Goal: Information Seeking & Learning: Learn about a topic

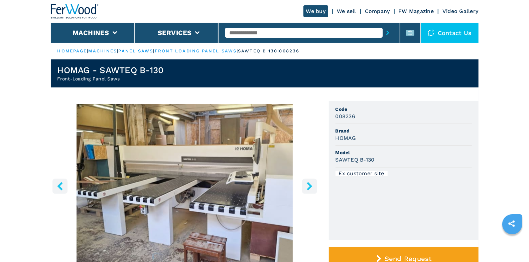
click at [264, 32] on input "text" at bounding box center [303, 33] width 157 height 10
type input "*******"
click at [382, 25] on button "submit-button" at bounding box center [387, 32] width 10 height 15
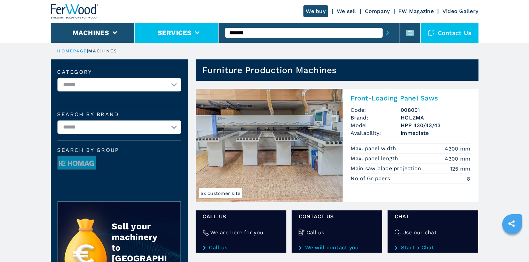
drag, startPoint x: 262, startPoint y: 32, endPoint x: 207, endPoint y: 29, distance: 54.5
click at [196, 28] on div "We buy We sell Company FW Magazine Video Gallery Machines Services ******* Cont…" at bounding box center [265, 21] width 428 height 43
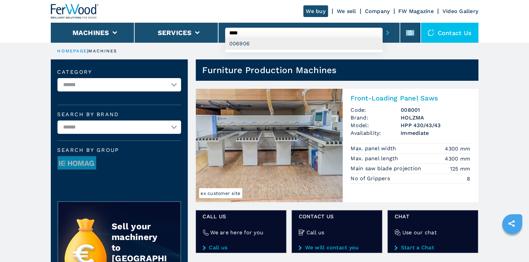
click at [264, 46] on div "006906" at bounding box center [303, 44] width 157 height 12
type input "******"
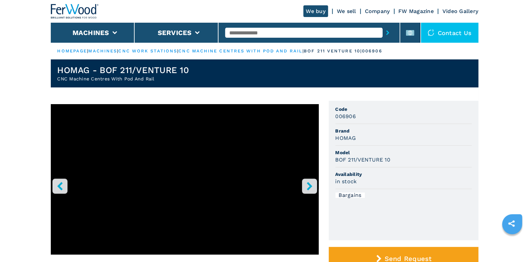
click at [309, 184] on icon "right-button" at bounding box center [309, 186] width 5 height 8
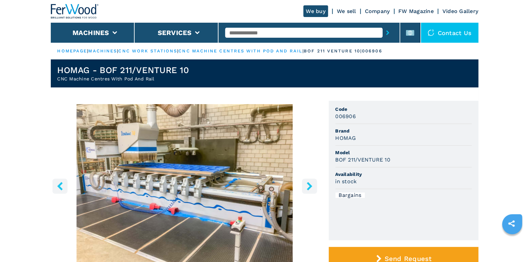
click at [309, 184] on icon "right-button" at bounding box center [309, 186] width 5 height 8
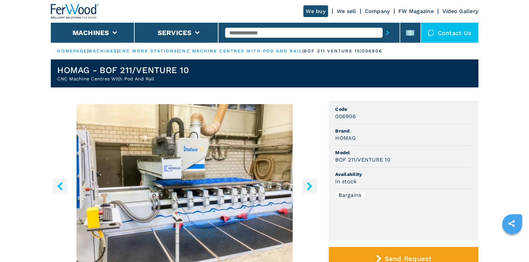
click at [309, 184] on icon "right-button" at bounding box center [309, 186] width 5 height 8
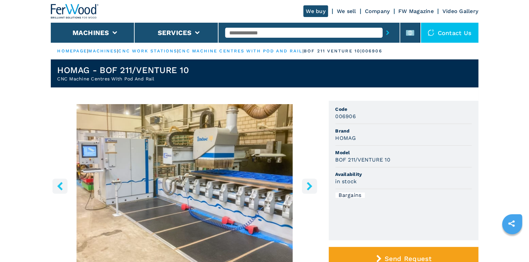
click at [309, 184] on icon "right-button" at bounding box center [309, 186] width 5 height 8
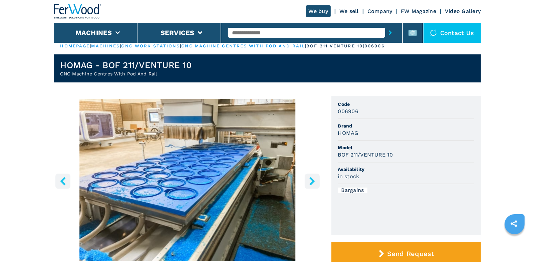
scroll to position [5, 0]
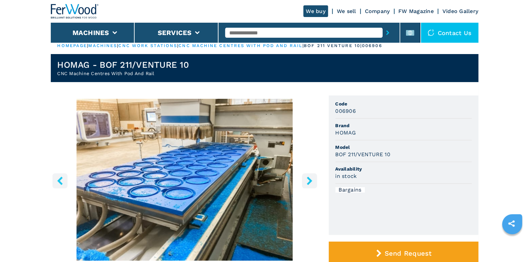
click at [309, 184] on icon "right-button" at bounding box center [309, 181] width 8 height 8
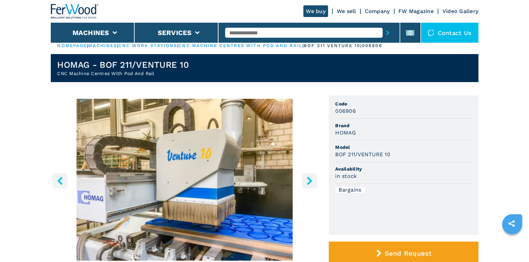
click at [309, 182] on icon "right-button" at bounding box center [309, 181] width 5 height 8
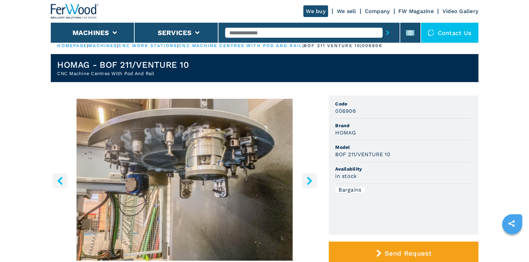
click at [309, 182] on icon "right-button" at bounding box center [309, 181] width 5 height 8
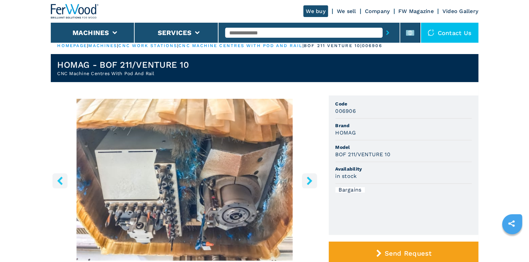
click at [309, 182] on icon "right-button" at bounding box center [309, 181] width 5 height 8
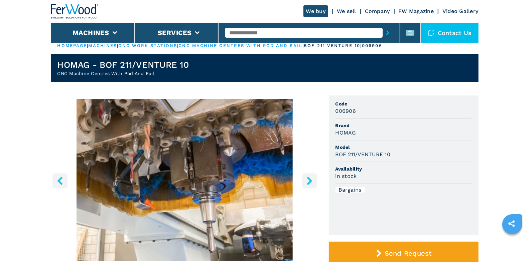
click at [309, 182] on icon "right-button" at bounding box center [309, 181] width 5 height 8
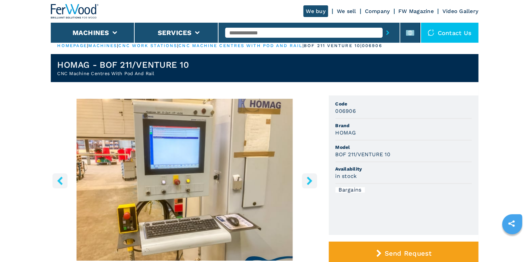
click at [309, 182] on icon "right-button" at bounding box center [309, 181] width 5 height 8
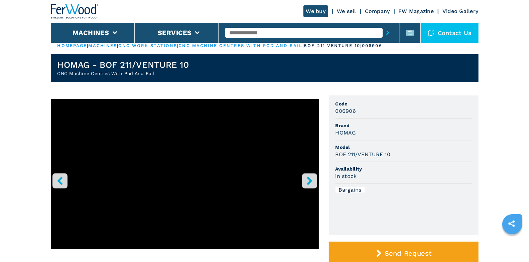
click at [261, 36] on input "text" at bounding box center [303, 33] width 157 height 10
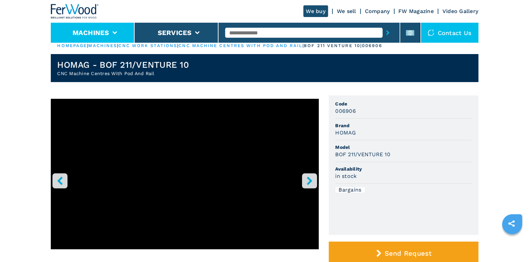
click at [126, 31] on li "Machines" at bounding box center [93, 33] width 84 height 20
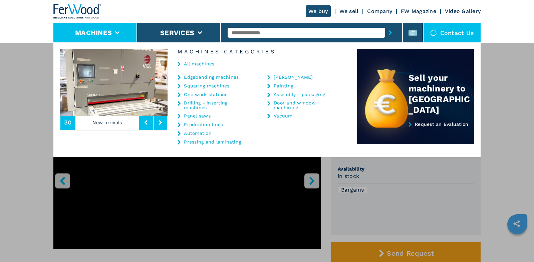
click at [195, 94] on link "Cnc work stations" at bounding box center [205, 94] width 43 height 5
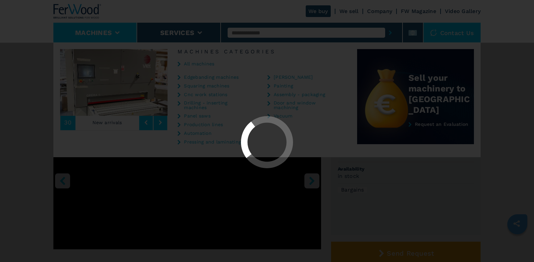
select select "**********"
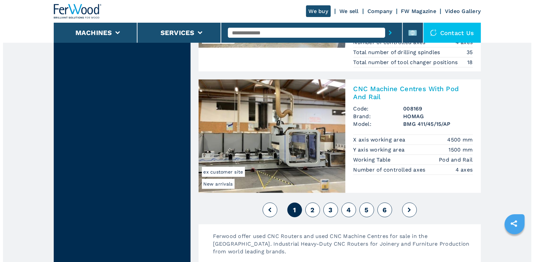
scroll to position [1643, 0]
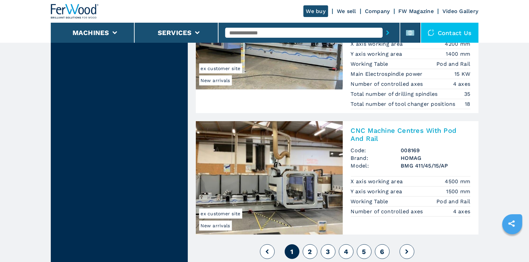
click at [276, 35] on input "text" at bounding box center [303, 33] width 157 height 10
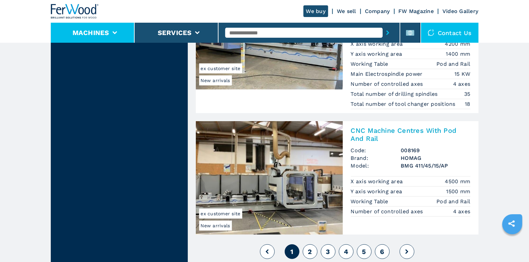
click at [100, 34] on button "Machines" at bounding box center [90, 33] width 37 height 8
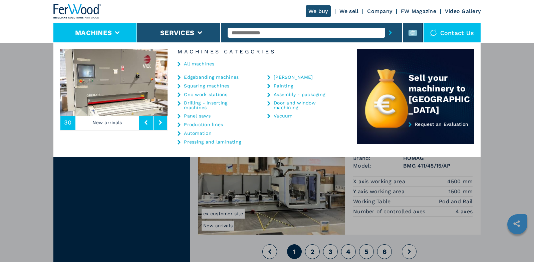
click at [203, 96] on link "Cnc work stations" at bounding box center [205, 94] width 43 height 5
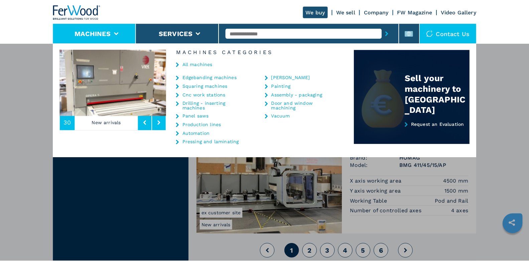
scroll to position [0, 0]
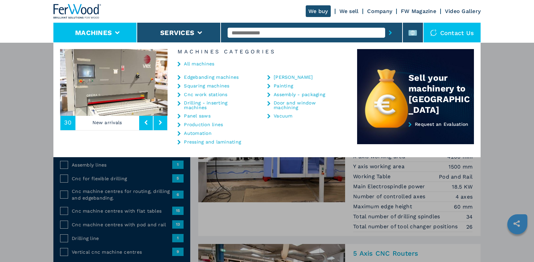
click at [522, 102] on div "**********" at bounding box center [267, 173] width 534 height 262
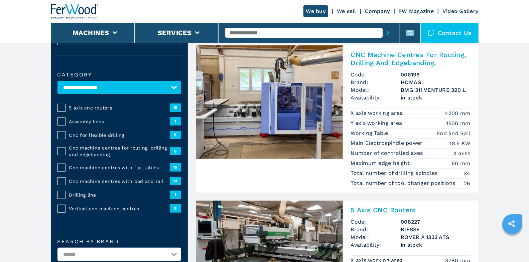
scroll to position [44, 0]
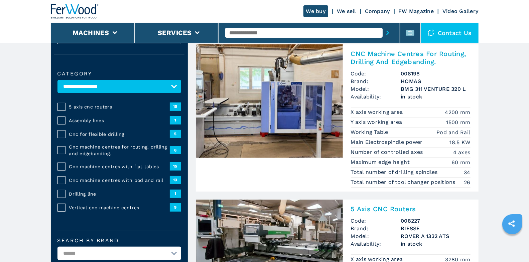
click at [89, 178] on span "Cnc machine centres with pod and rail" at bounding box center [119, 180] width 101 height 7
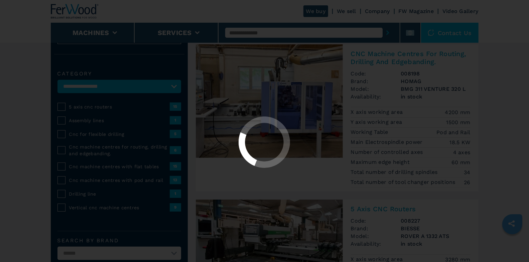
select select "**********"
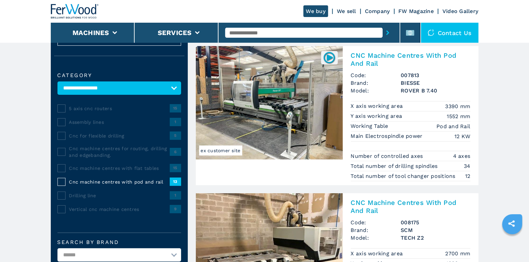
scroll to position [42, 0]
click at [271, 29] on input "text" at bounding box center [303, 33] width 157 height 10
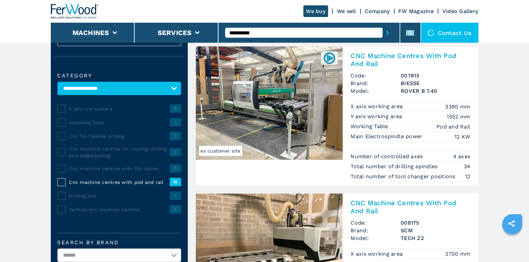
type input "**********"
click at [382, 25] on button "submit-button" at bounding box center [387, 32] width 10 height 15
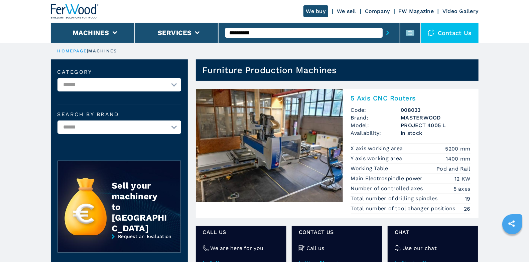
click at [381, 97] on h2 "5 Axis CNC Routers" at bounding box center [411, 98] width 120 height 8
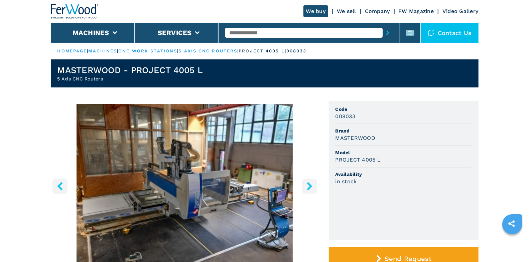
click at [313, 190] on button "right-button" at bounding box center [309, 186] width 15 height 15
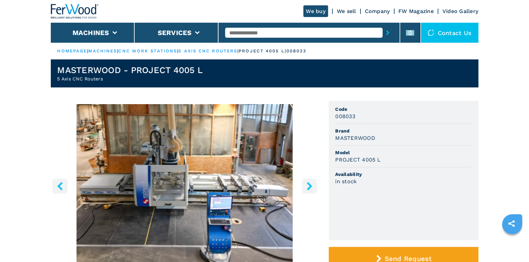
click at [312, 187] on icon "right-button" at bounding box center [309, 186] width 8 height 8
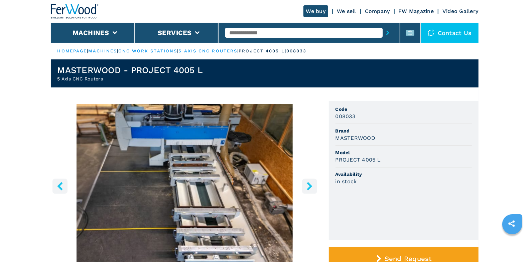
click at [308, 187] on icon "right-button" at bounding box center [309, 186] width 8 height 8
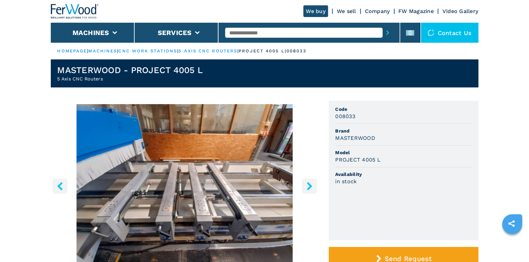
click at [306, 186] on icon "right-button" at bounding box center [309, 186] width 8 height 8
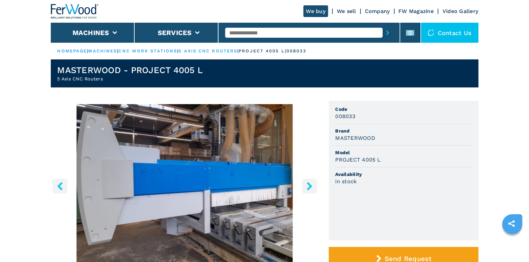
click at [306, 186] on icon "right-button" at bounding box center [309, 186] width 8 height 8
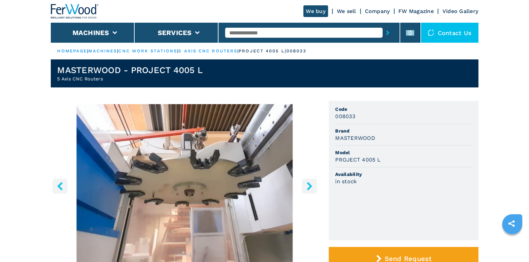
click at [306, 186] on icon "right-button" at bounding box center [309, 186] width 8 height 8
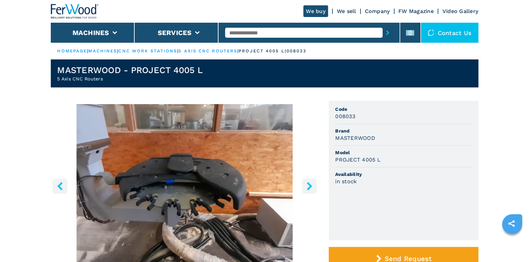
click at [306, 186] on icon "right-button" at bounding box center [309, 186] width 8 height 8
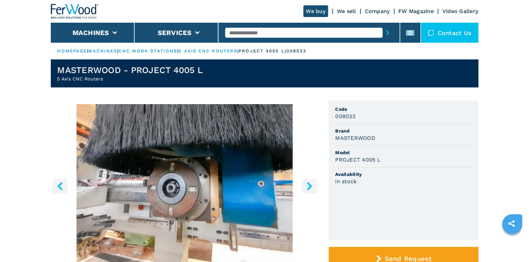
click at [306, 186] on icon "right-button" at bounding box center [309, 186] width 8 height 8
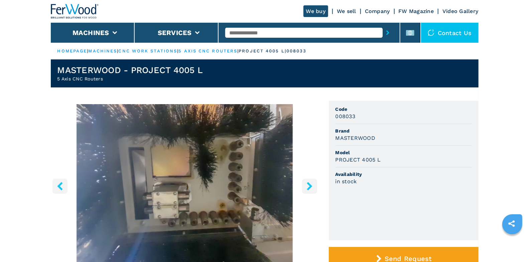
click at [306, 186] on icon "right-button" at bounding box center [309, 186] width 8 height 8
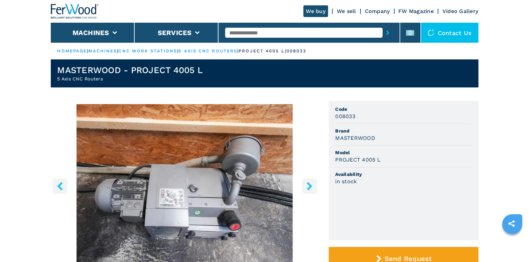
click at [306, 186] on icon "right-button" at bounding box center [309, 186] width 8 height 8
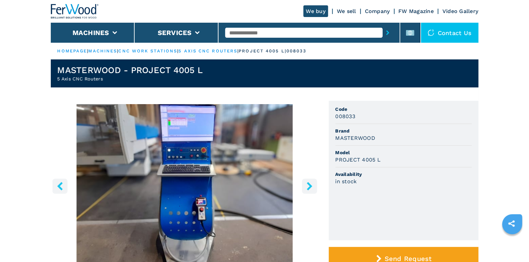
click at [306, 186] on icon "right-button" at bounding box center [309, 186] width 8 height 8
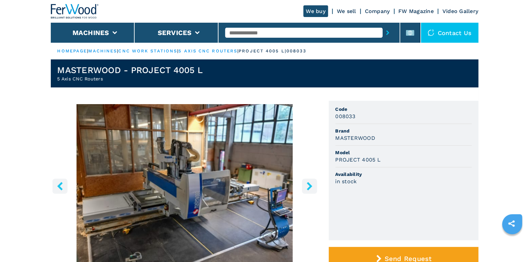
click at [306, 186] on icon "right-button" at bounding box center [309, 186] width 8 height 8
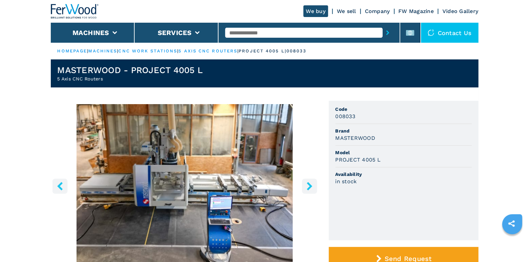
click at [306, 186] on icon "right-button" at bounding box center [309, 186] width 8 height 8
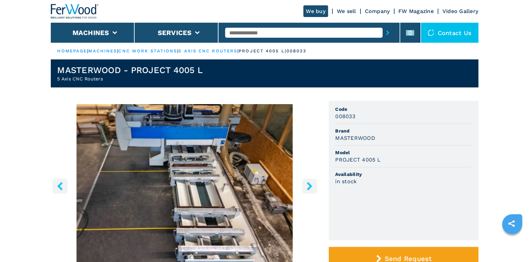
click at [306, 186] on icon "right-button" at bounding box center [309, 186] width 8 height 8
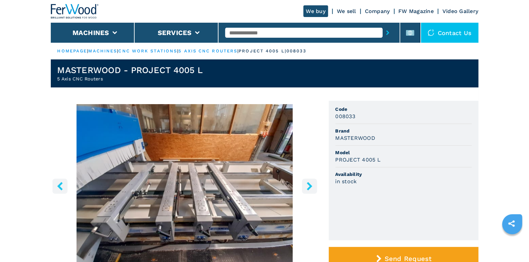
click at [306, 186] on icon "right-button" at bounding box center [309, 186] width 8 height 8
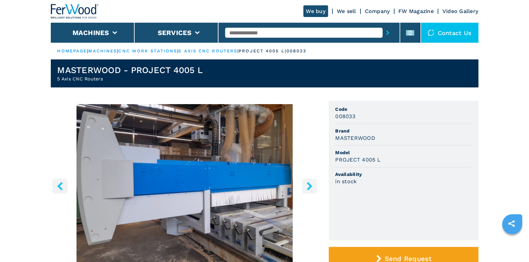
click at [306, 186] on icon "right-button" at bounding box center [309, 186] width 8 height 8
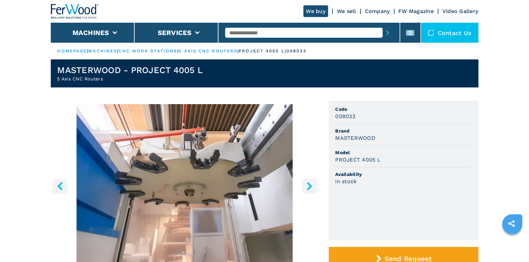
click at [308, 184] on icon "right-button" at bounding box center [309, 186] width 5 height 8
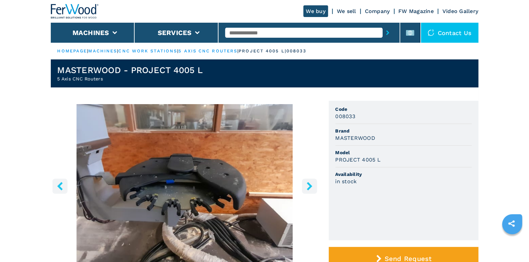
click at [309, 186] on icon "right-button" at bounding box center [309, 186] width 8 height 8
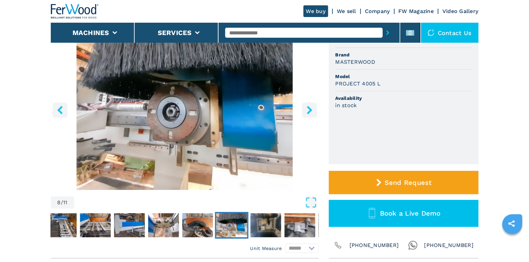
scroll to position [74, 0]
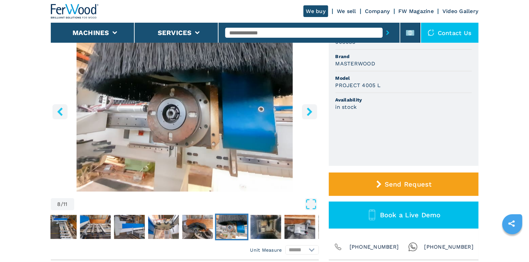
click at [311, 112] on icon "right-button" at bounding box center [309, 112] width 5 height 8
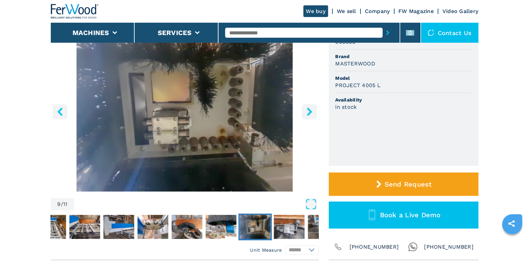
click at [311, 112] on icon "right-button" at bounding box center [309, 112] width 5 height 8
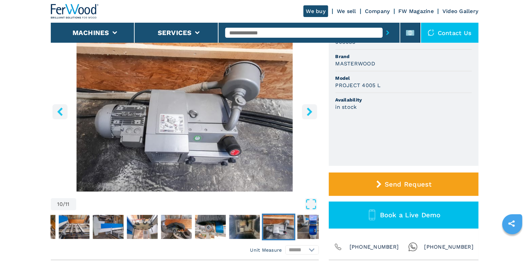
click at [310, 114] on icon "right-button" at bounding box center [309, 112] width 5 height 8
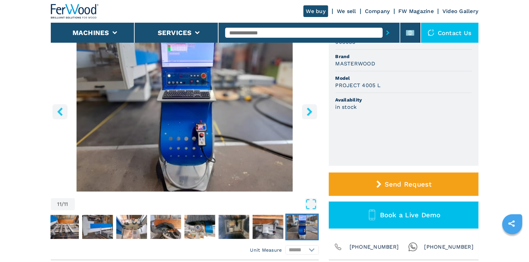
click at [310, 113] on icon "right-button" at bounding box center [309, 112] width 5 height 8
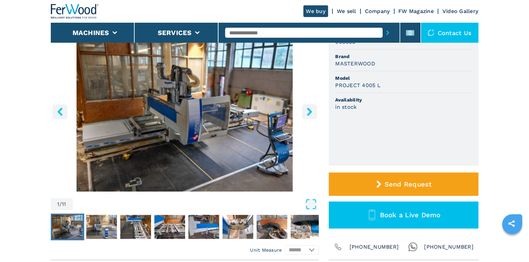
click at [310, 113] on icon "right-button" at bounding box center [309, 112] width 5 height 8
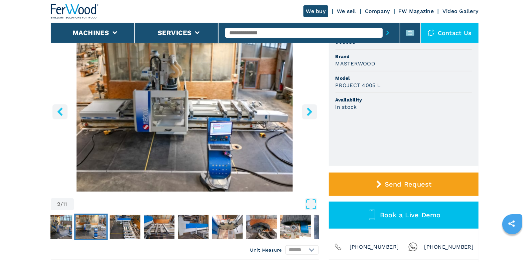
click at [310, 113] on icon "right-button" at bounding box center [309, 112] width 5 height 8
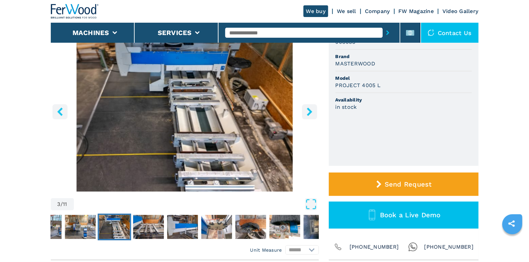
click at [310, 113] on icon "right-button" at bounding box center [309, 112] width 5 height 8
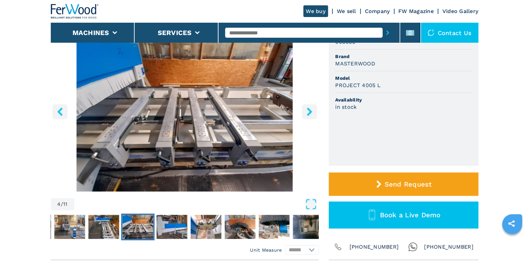
click at [310, 113] on icon "right-button" at bounding box center [309, 112] width 5 height 8
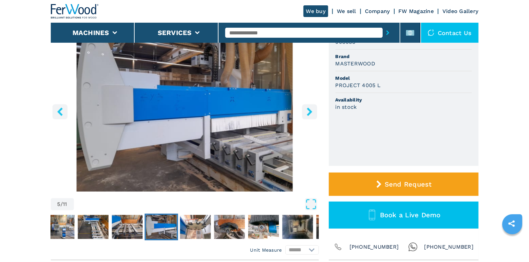
click at [310, 113] on icon "right-button" at bounding box center [309, 112] width 5 height 8
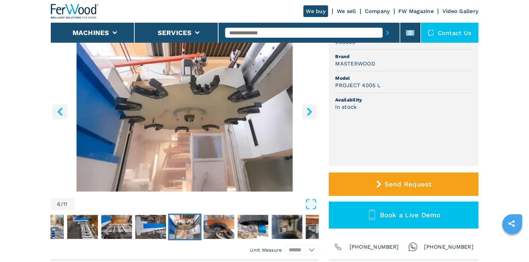
click at [310, 113] on icon "right-button" at bounding box center [309, 112] width 5 height 8
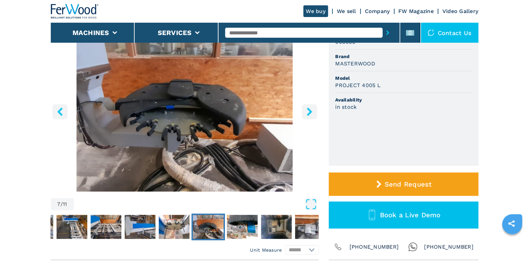
click at [310, 113] on icon "right-button" at bounding box center [309, 112] width 5 height 8
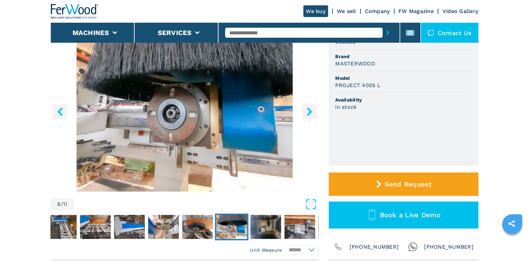
click at [308, 113] on icon "right-button" at bounding box center [309, 112] width 8 height 8
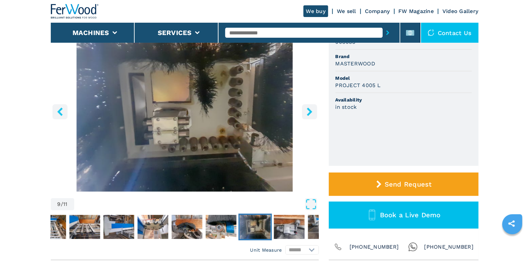
click at [307, 112] on icon "right-button" at bounding box center [309, 112] width 8 height 8
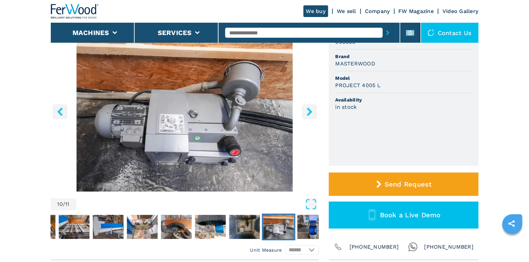
click at [309, 112] on icon "right-button" at bounding box center [309, 112] width 5 height 8
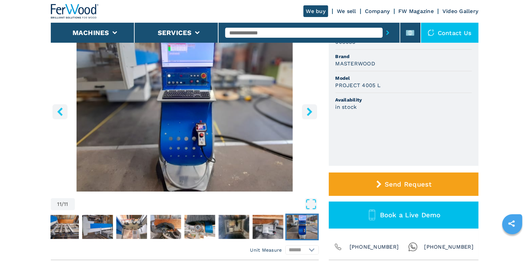
click at [309, 112] on icon "right-button" at bounding box center [309, 112] width 5 height 8
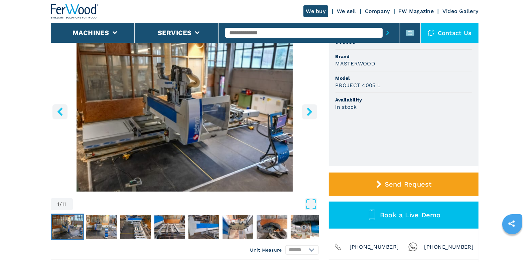
click at [302, 110] on button "right-button" at bounding box center [309, 111] width 15 height 15
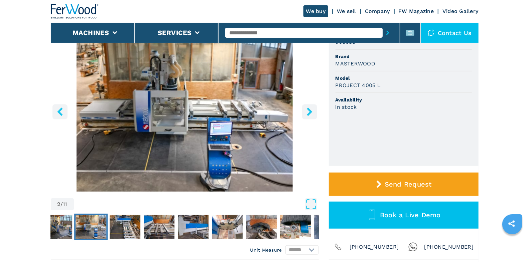
click at [243, 31] on input "text" at bounding box center [303, 33] width 157 height 10
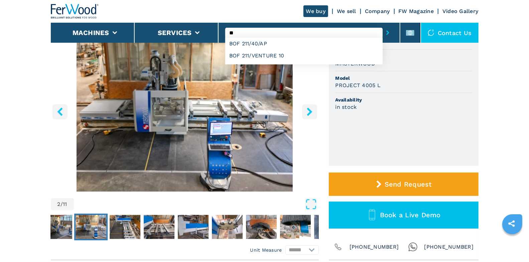
type input "*"
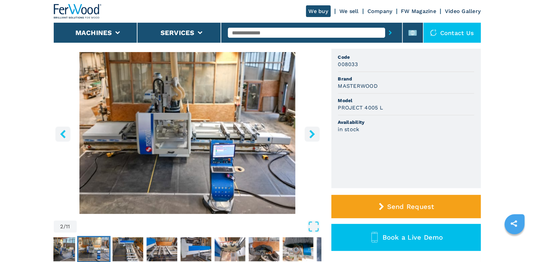
scroll to position [53, 0]
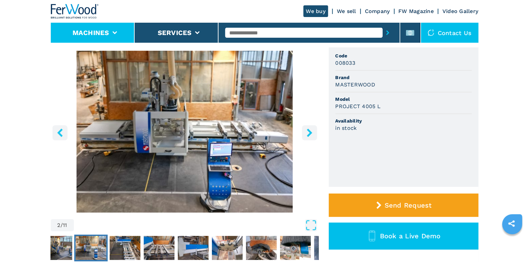
click at [116, 33] on icon at bounding box center [114, 32] width 5 height 3
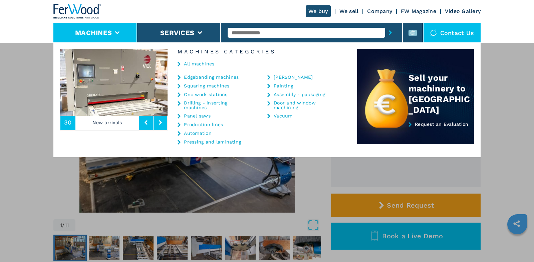
click at [205, 77] on link "Edgebanding machines" at bounding box center [211, 77] width 55 height 5
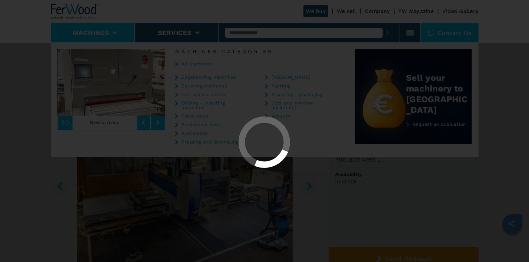
select select "**********"
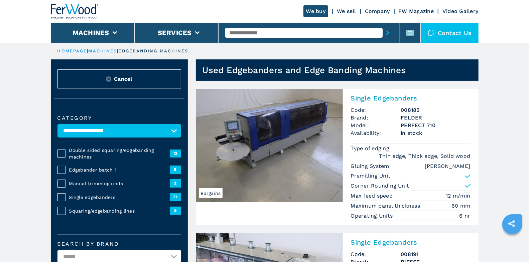
click at [101, 197] on span "Single edgebanders" at bounding box center [119, 197] width 101 height 7
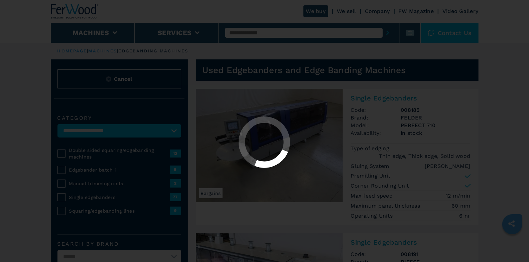
select select "**********"
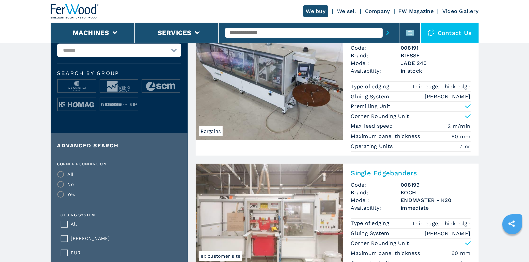
scroll to position [206, 0]
click at [116, 107] on img at bounding box center [119, 104] width 38 height 13
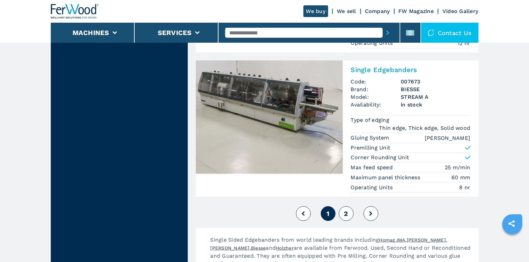
scroll to position [1656, 0]
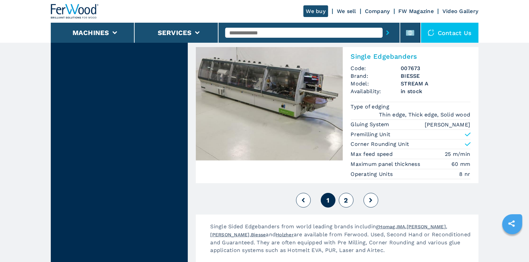
click at [348, 193] on button "2" at bounding box center [346, 200] width 15 height 15
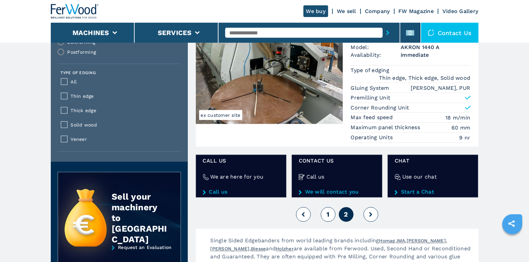
scroll to position [687, 0]
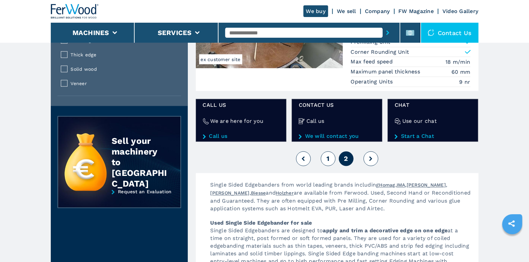
click at [331, 155] on button "1" at bounding box center [328, 159] width 15 height 15
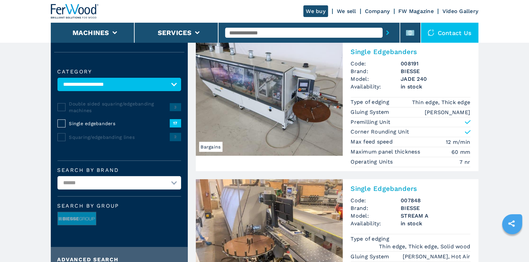
scroll to position [55, 0]
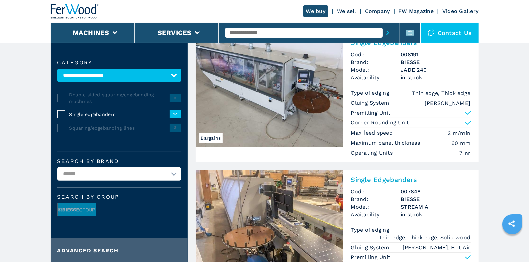
click at [299, 33] on input "text" at bounding box center [303, 33] width 157 height 10
type input "***"
click at [382, 25] on button "submit-button" at bounding box center [387, 32] width 10 height 15
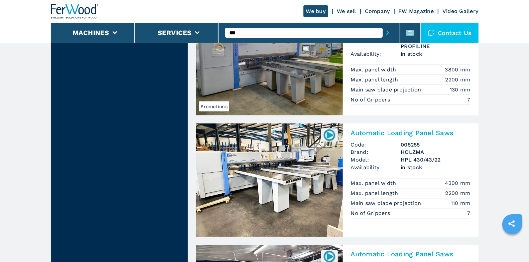
scroll to position [651, 0]
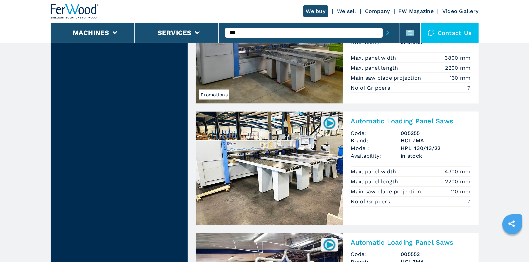
click at [433, 125] on div "Automatic Loading Panel Saws Code: 005255 Brand: HOLZMA Model: HPL 430/43/22 Av…" at bounding box center [411, 161] width 136 height 99
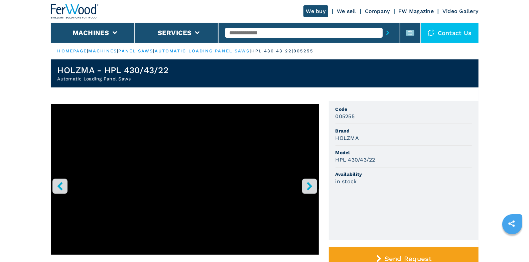
click at [311, 186] on icon "right-button" at bounding box center [309, 186] width 5 height 8
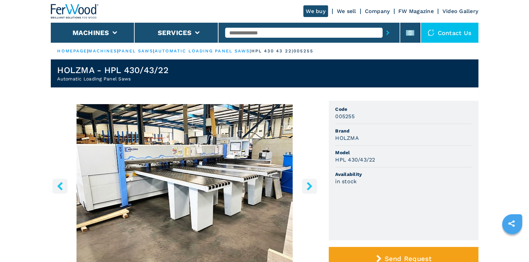
click at [275, 35] on input "text" at bounding box center [303, 33] width 157 height 10
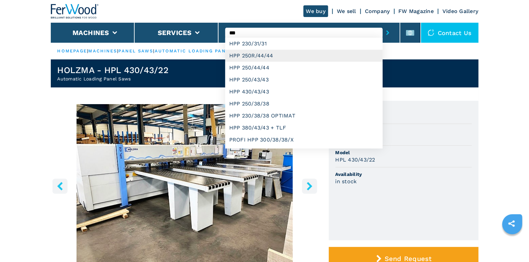
type input "**********"
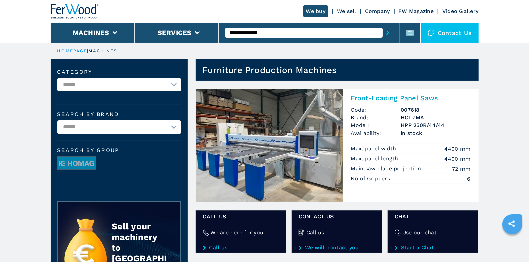
drag, startPoint x: 243, startPoint y: 35, endPoint x: 306, endPoint y: 34, distance: 63.5
click at [306, 34] on input "**********" at bounding box center [303, 33] width 157 height 10
type input "***"
click at [382, 25] on button "submit-button" at bounding box center [387, 32] width 10 height 15
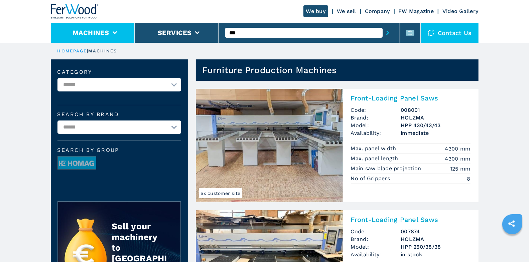
click at [106, 38] on li "Machines" at bounding box center [93, 33] width 84 height 20
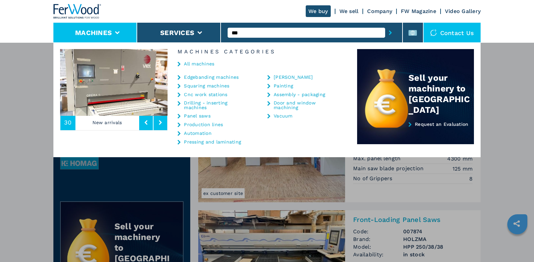
click at [200, 115] on link "Panel saws" at bounding box center [197, 116] width 27 height 5
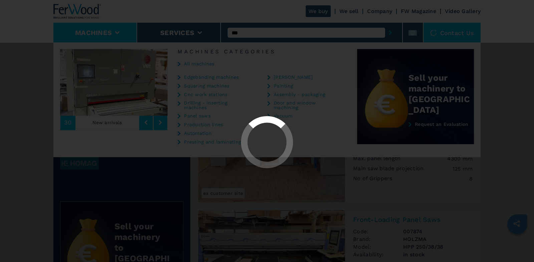
select select "**********"
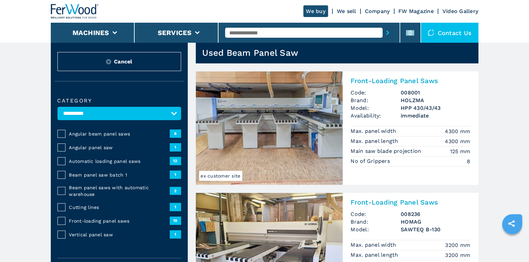
scroll to position [56, 0]
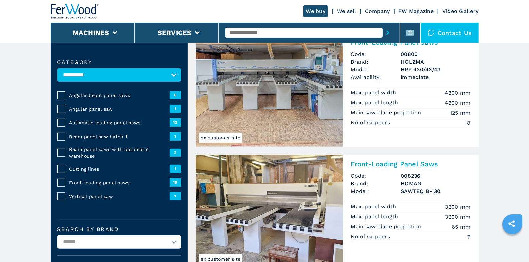
click at [94, 184] on span "Front-loading panel saws" at bounding box center [119, 182] width 101 height 7
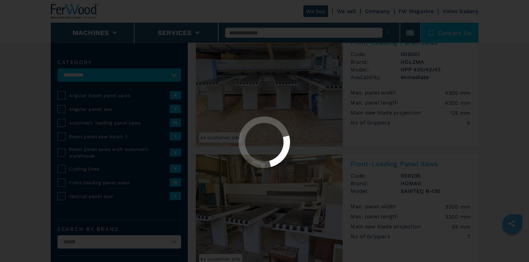
select select "**********"
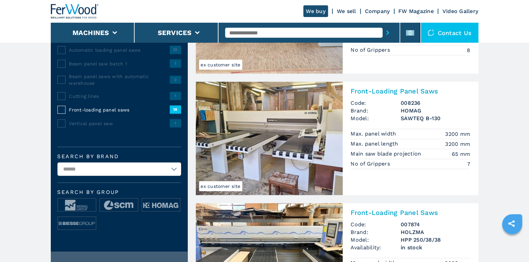
scroll to position [143, 0]
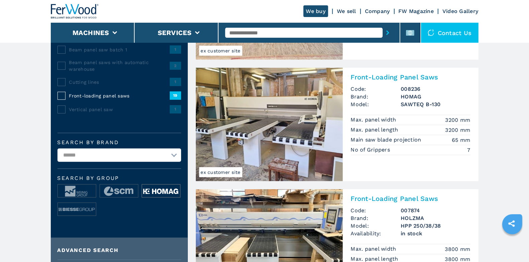
click at [160, 195] on img at bounding box center [161, 191] width 38 height 13
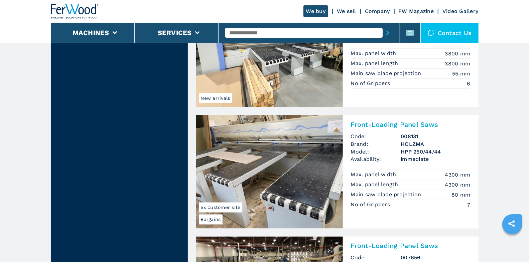
scroll to position [633, 0]
click at [256, 37] on input "text" at bounding box center [303, 33] width 157 height 10
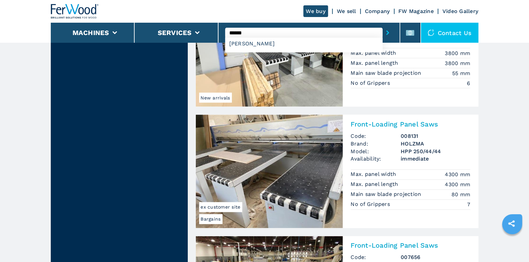
type input "******"
click at [382, 25] on button "submit-button" at bounding box center [387, 32] width 10 height 15
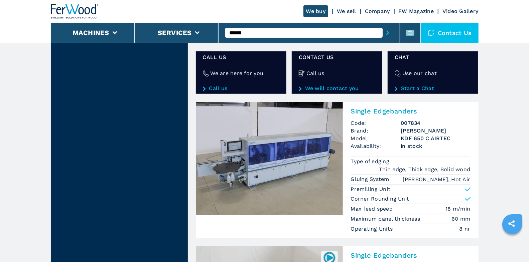
scroll to position [1176, 0]
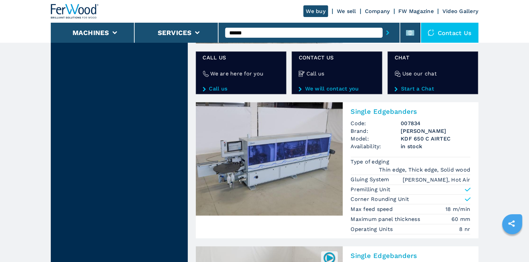
click at [335, 35] on input "******" at bounding box center [303, 33] width 157 height 10
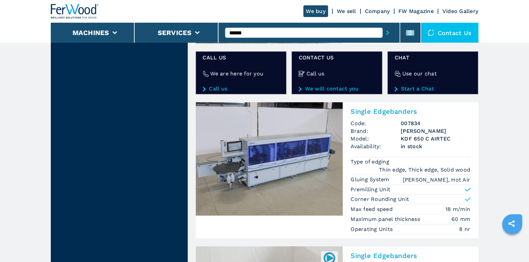
click at [300, 34] on input "******" at bounding box center [303, 33] width 157 height 10
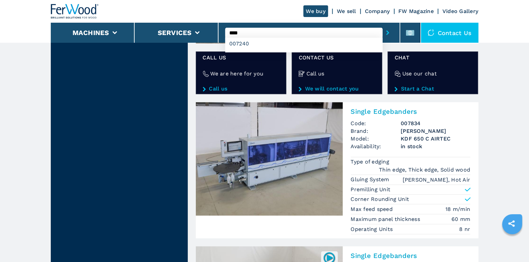
type input "****"
click at [382, 25] on button "submit-button" at bounding box center [387, 32] width 10 height 15
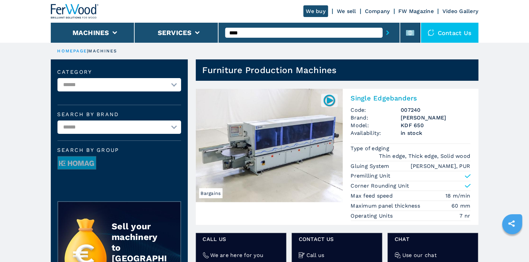
click at [426, 128] on h3 "KDF 650" at bounding box center [435, 126] width 69 height 8
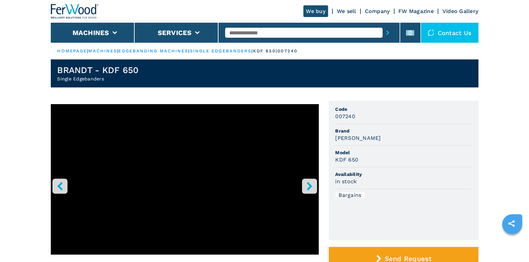
click at [307, 187] on icon "right-button" at bounding box center [309, 186] width 8 height 8
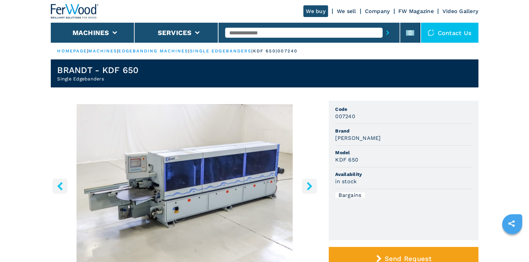
click at [307, 187] on icon "right-button" at bounding box center [309, 186] width 8 height 8
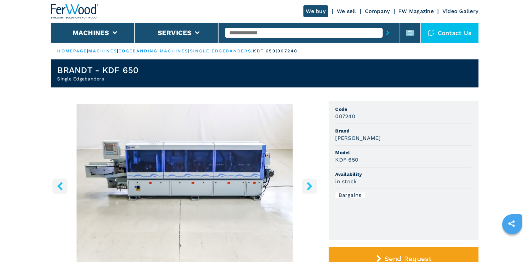
click at [257, 31] on input "text" at bounding box center [303, 33] width 157 height 10
click at [312, 187] on icon "right-button" at bounding box center [309, 186] width 8 height 8
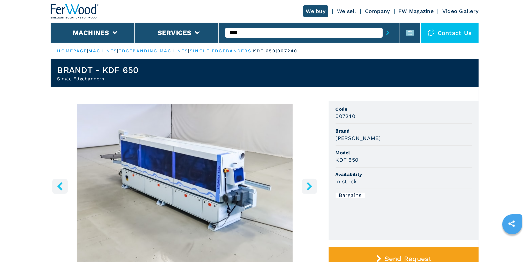
click at [312, 187] on icon "right-button" at bounding box center [309, 186] width 8 height 8
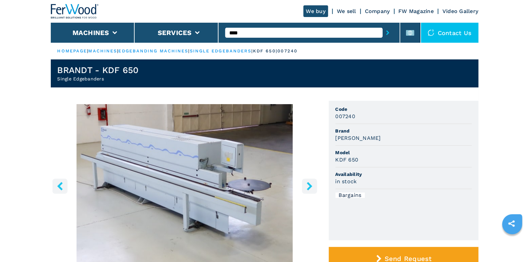
click at [312, 187] on icon "right-button" at bounding box center [309, 186] width 8 height 8
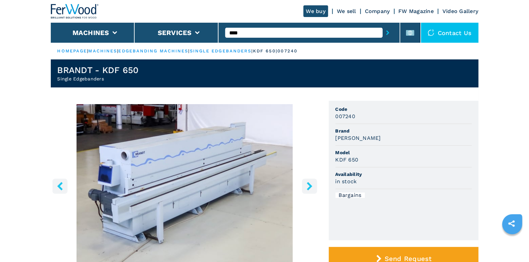
click at [312, 187] on icon "right-button" at bounding box center [309, 186] width 8 height 8
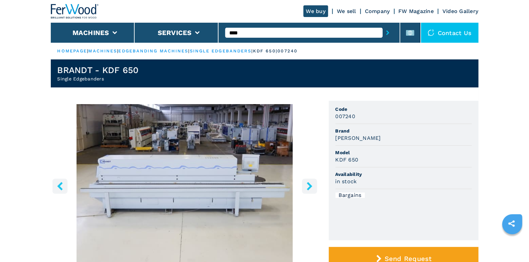
click at [312, 187] on icon "right-button" at bounding box center [309, 186] width 8 height 8
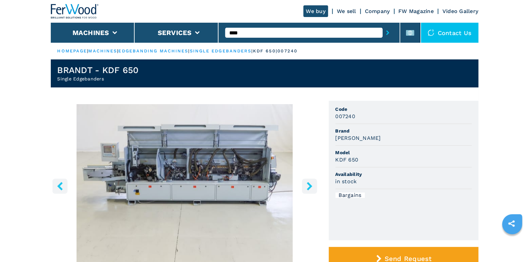
click at [312, 187] on icon "right-button" at bounding box center [309, 186] width 8 height 8
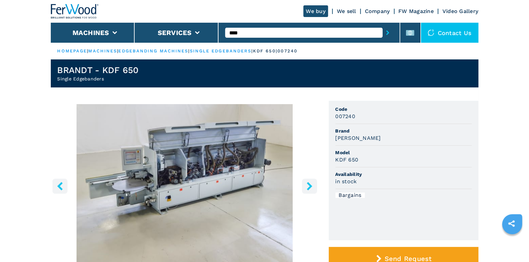
click at [312, 187] on icon "right-button" at bounding box center [309, 186] width 8 height 8
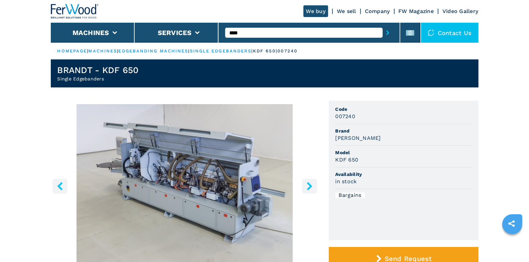
click at [312, 187] on icon "right-button" at bounding box center [309, 186] width 8 height 8
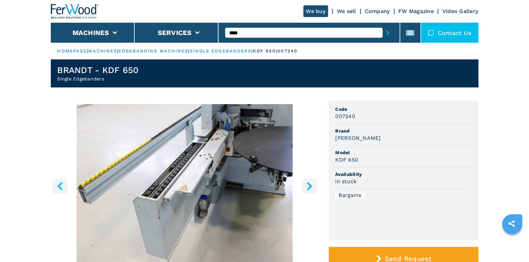
click at [312, 187] on icon "right-button" at bounding box center [309, 186] width 8 height 8
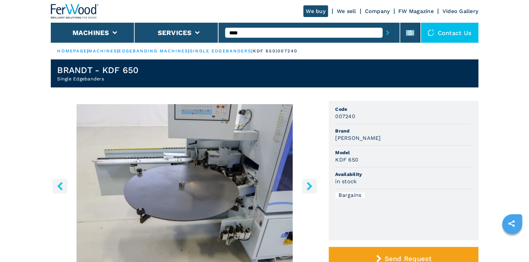
click at [312, 187] on icon "right-button" at bounding box center [309, 186] width 8 height 8
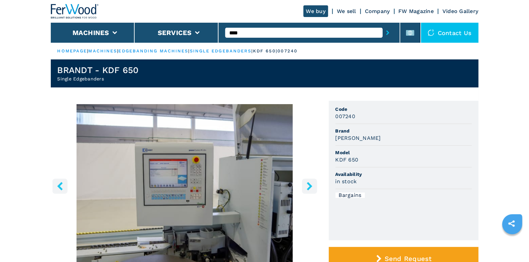
click at [312, 187] on icon "right-button" at bounding box center [309, 186] width 8 height 8
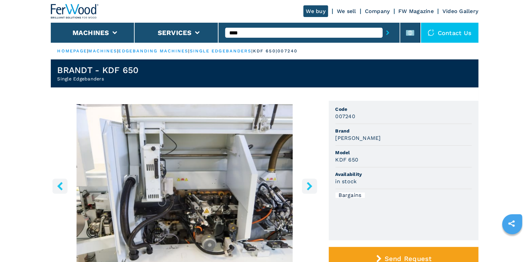
click at [312, 187] on icon "right-button" at bounding box center [309, 186] width 8 height 8
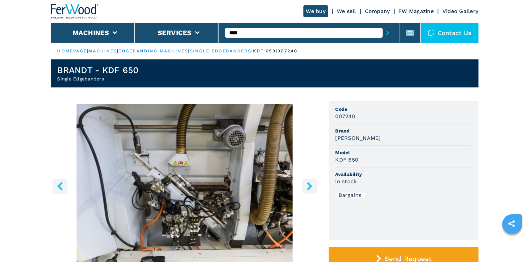
click at [68, 190] on img "Go to Slide 15" at bounding box center [185, 185] width 268 height 162
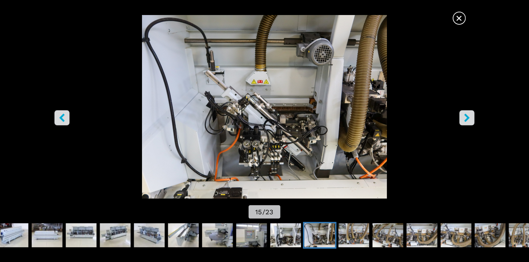
click at [56, 115] on button "left-button" at bounding box center [61, 117] width 15 height 15
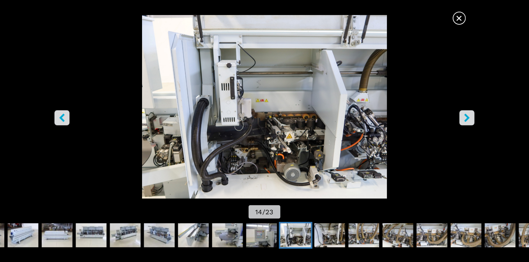
click at [461, 23] on span "×" at bounding box center [459, 17] width 12 height 12
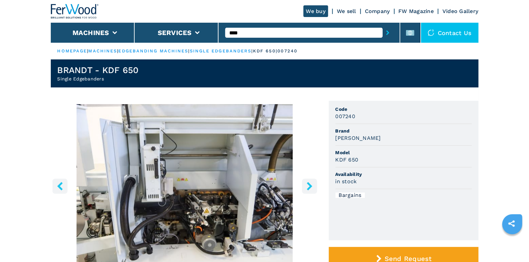
click at [308, 186] on icon "right-button" at bounding box center [309, 186] width 8 height 8
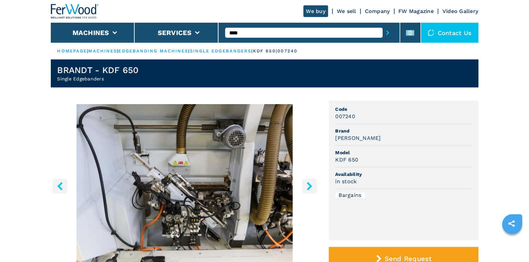
click at [308, 186] on icon "right-button" at bounding box center [309, 186] width 8 height 8
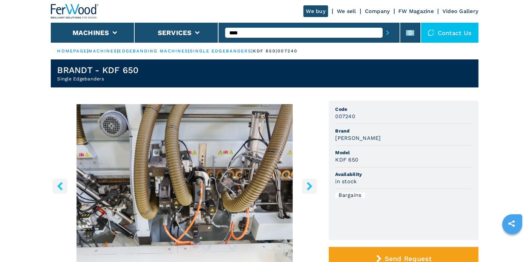
click at [308, 186] on icon "right-button" at bounding box center [309, 186] width 8 height 8
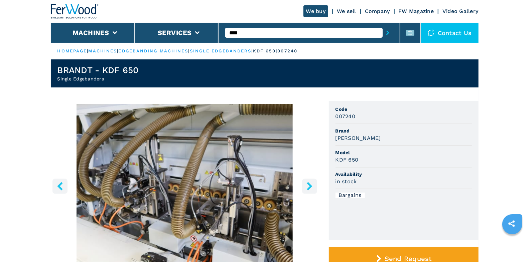
click at [308, 186] on icon "right-button" at bounding box center [309, 186] width 8 height 8
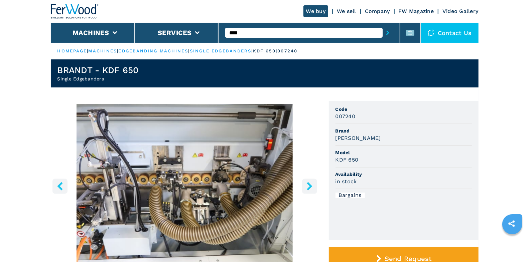
click at [308, 186] on icon "right-button" at bounding box center [309, 186] width 8 height 8
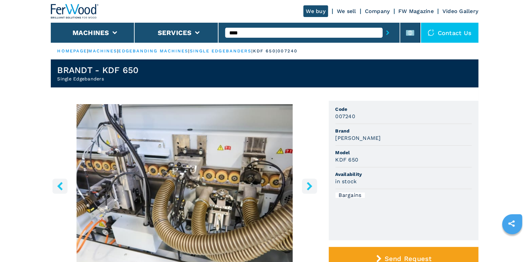
click at [308, 186] on icon "right-button" at bounding box center [309, 186] width 8 height 8
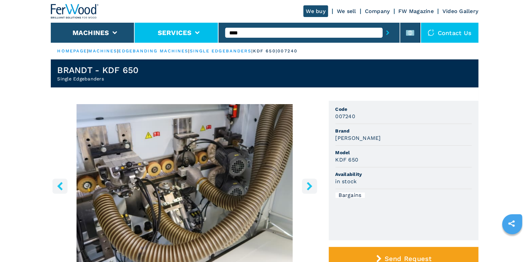
drag, startPoint x: 260, startPoint y: 39, endPoint x: 206, endPoint y: 30, distance: 54.6
click at [206, 30] on div "We buy We sell Company FW Magazine Video Gallery Machines Services **** Contact…" at bounding box center [265, 21] width 428 height 43
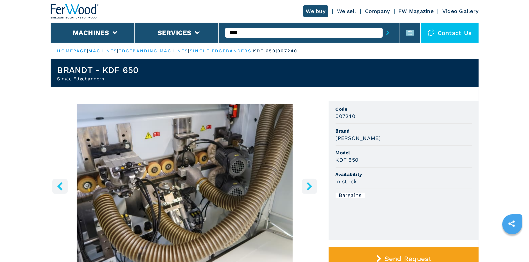
click at [241, 44] on ul "HOMEPAGE | machines | edgebanding machines | single edgebanders | kdf 650 | 007…" at bounding box center [265, 51] width 428 height 17
click at [241, 34] on input "****" at bounding box center [303, 33] width 157 height 10
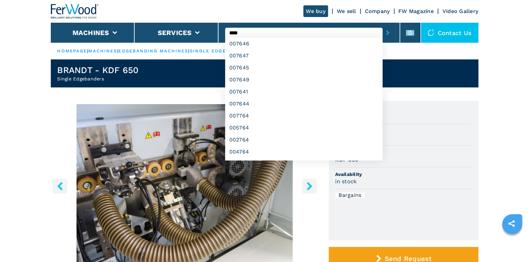
type input "****"
click at [382, 25] on button "submit-button" at bounding box center [387, 32] width 10 height 15
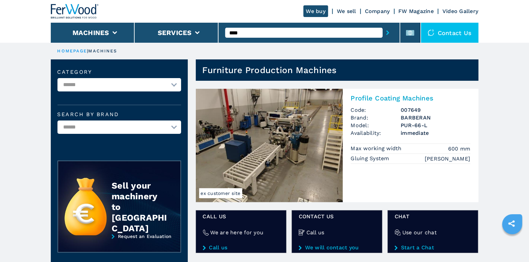
click at [265, 33] on input "****" at bounding box center [303, 33] width 157 height 10
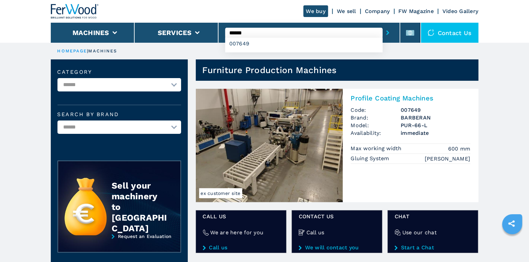
type input "******"
click at [382, 25] on button "submit-button" at bounding box center [387, 32] width 10 height 15
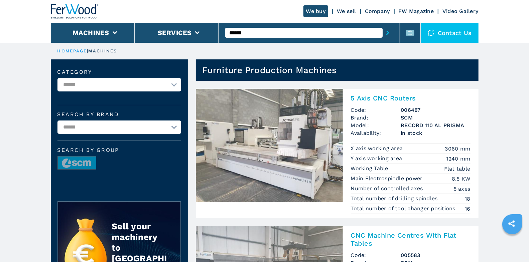
click at [251, 28] on input "******" at bounding box center [303, 33] width 157 height 10
type input "******"
click at [382, 25] on button "submit-button" at bounding box center [387, 32] width 10 height 15
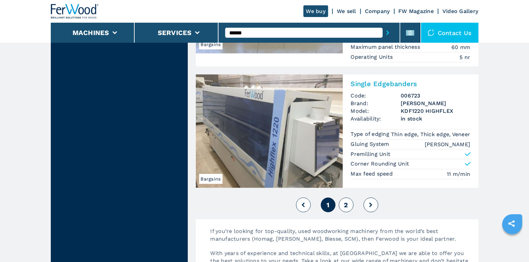
scroll to position [1659, 0]
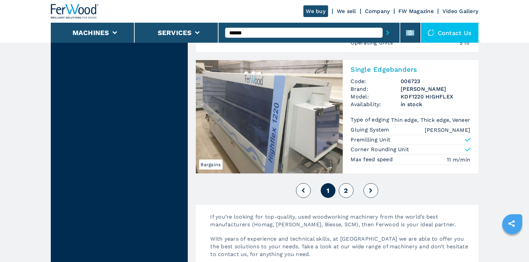
click at [343, 183] on button "2" at bounding box center [346, 190] width 15 height 15
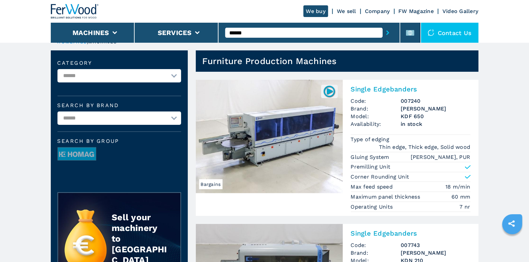
scroll to position [6, 0]
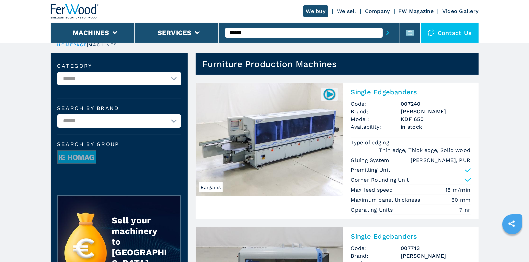
click at [242, 30] on input "******" at bounding box center [303, 33] width 157 height 10
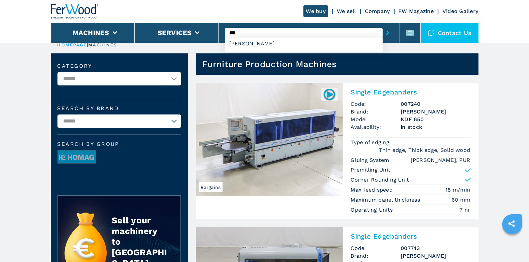
type input "***"
click at [382, 25] on button "submit-button" at bounding box center [387, 32] width 10 height 15
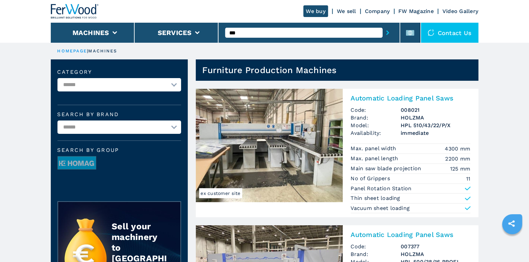
click at [273, 34] on input "***" at bounding box center [303, 33] width 157 height 10
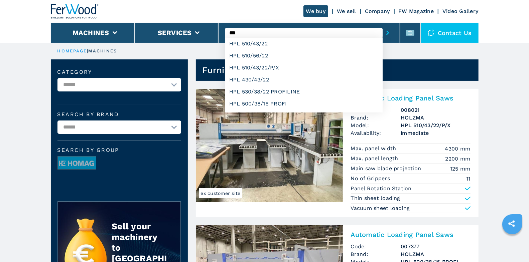
click at [382, 25] on button "submit-button" at bounding box center [387, 32] width 10 height 15
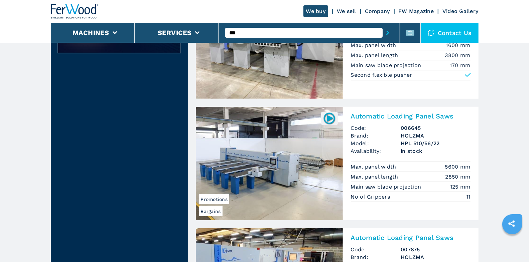
scroll to position [241, 0]
click at [318, 168] on img at bounding box center [269, 164] width 147 height 114
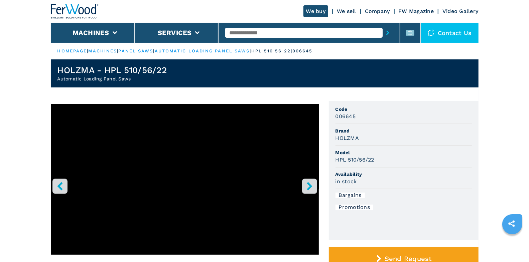
click at [308, 187] on icon "right-button" at bounding box center [309, 186] width 8 height 8
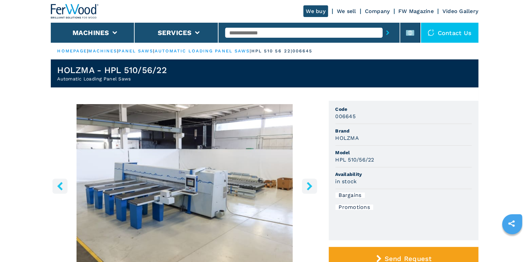
click at [310, 187] on icon "right-button" at bounding box center [309, 186] width 5 height 8
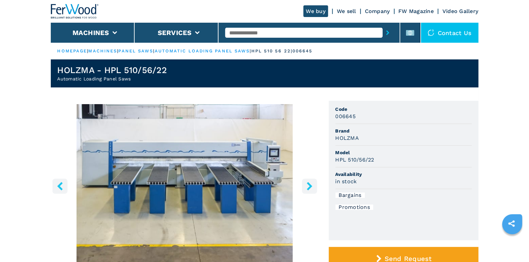
click at [310, 187] on icon "right-button" at bounding box center [309, 186] width 5 height 8
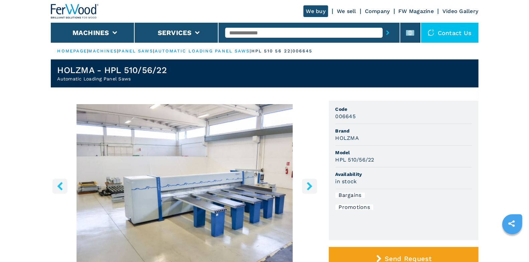
click at [310, 187] on icon "right-button" at bounding box center [309, 186] width 5 height 8
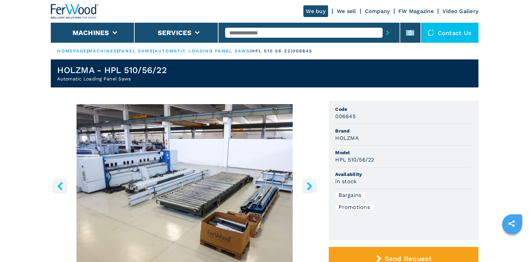
click at [310, 187] on icon "right-button" at bounding box center [309, 186] width 5 height 8
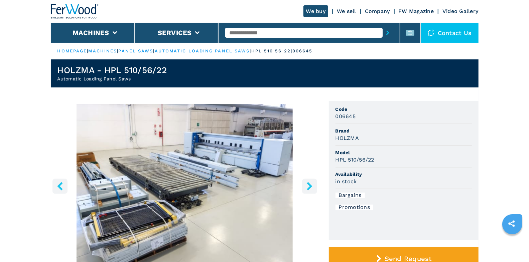
click at [310, 187] on icon "right-button" at bounding box center [309, 186] width 5 height 8
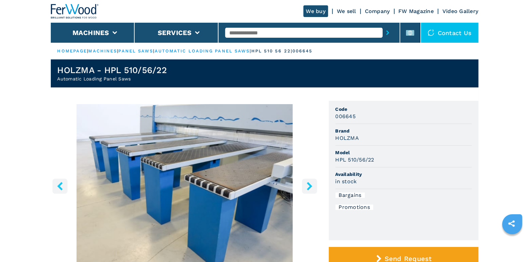
click at [310, 187] on icon "right-button" at bounding box center [309, 186] width 5 height 8
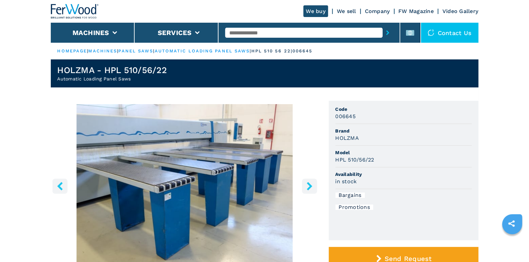
click at [310, 187] on icon "right-button" at bounding box center [309, 186] width 5 height 8
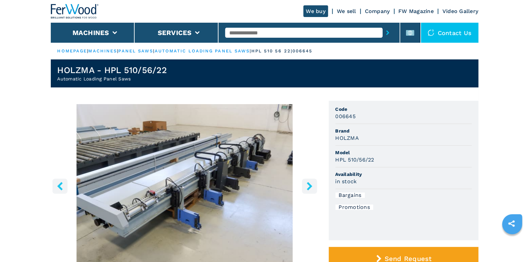
click at [310, 187] on icon "right-button" at bounding box center [309, 186] width 5 height 8
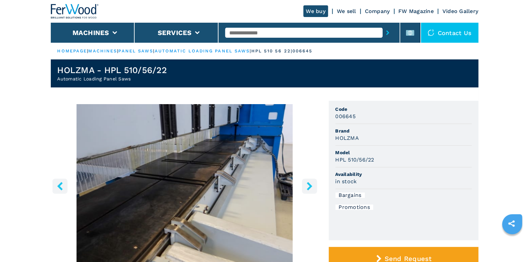
click at [310, 187] on icon "right-button" at bounding box center [309, 186] width 5 height 8
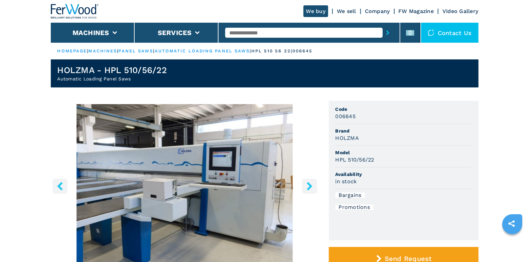
click at [310, 187] on icon "right-button" at bounding box center [309, 186] width 5 height 8
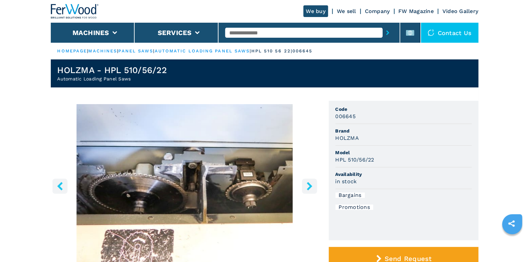
click at [310, 187] on icon "right-button" at bounding box center [309, 186] width 5 height 8
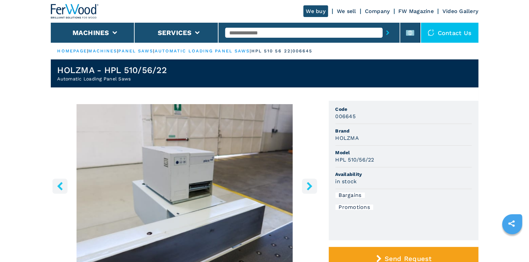
click at [310, 187] on icon "right-button" at bounding box center [309, 186] width 5 height 8
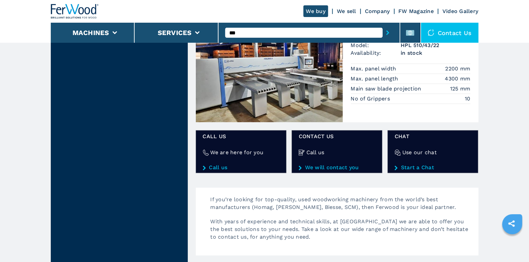
scroll to position [964, 0]
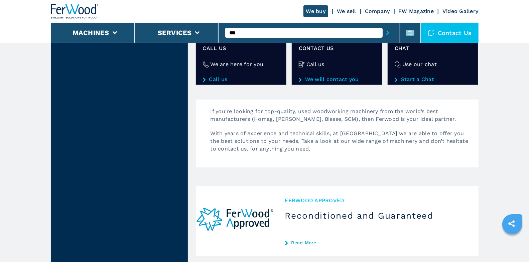
click at [265, 31] on input "***" at bounding box center [303, 33] width 157 height 10
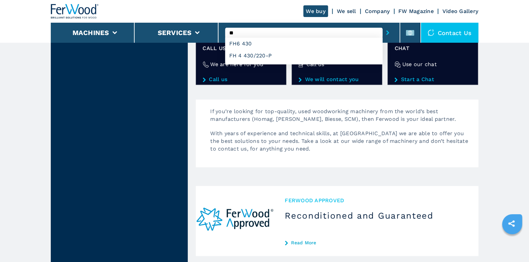
type input "**"
click at [382, 25] on button "submit-button" at bounding box center [387, 32] width 10 height 15
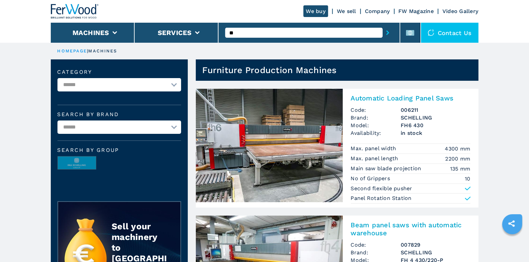
click at [391, 105] on div "Automatic Loading Panel Saws Code: 006211 Brand: [PERSON_NAME] Model: FH6 430 A…" at bounding box center [411, 148] width 136 height 119
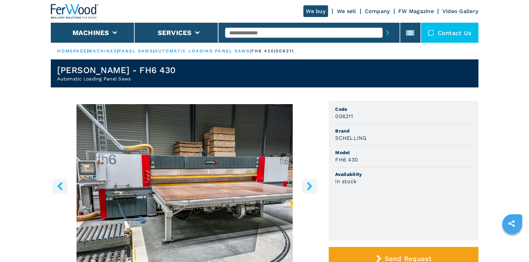
click at [310, 194] on img "Go to Slide 1" at bounding box center [185, 185] width 268 height 162
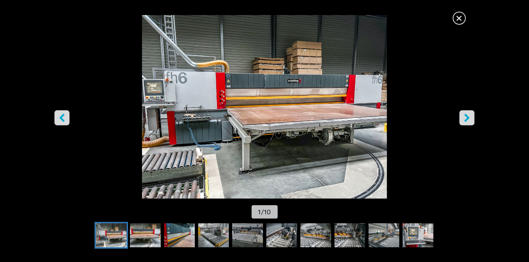
click at [467, 122] on button "right-button" at bounding box center [466, 117] width 15 height 15
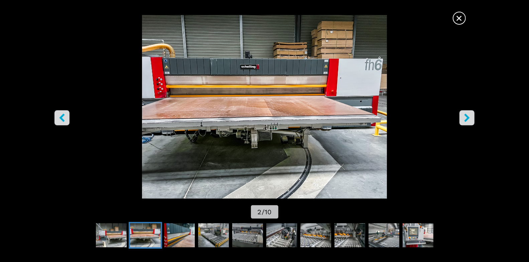
click at [467, 122] on button "right-button" at bounding box center [466, 117] width 15 height 15
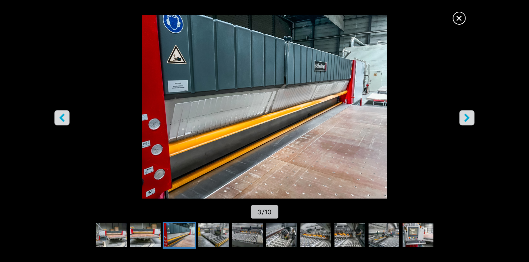
click at [468, 120] on icon "right-button" at bounding box center [467, 118] width 8 height 8
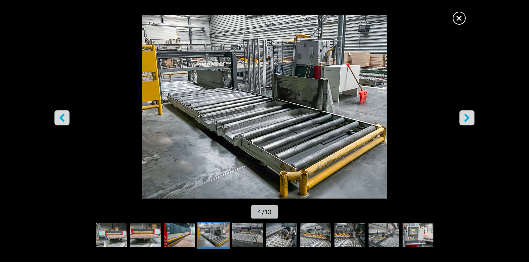
click at [468, 120] on icon "right-button" at bounding box center [467, 118] width 8 height 8
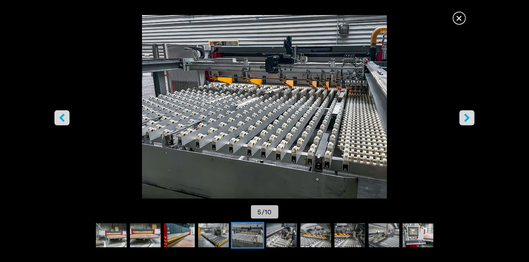
click at [291, 63] on img "Go to Slide 5" at bounding box center [264, 107] width 476 height 184
click at [459, 18] on span "×" at bounding box center [459, 17] width 12 height 12
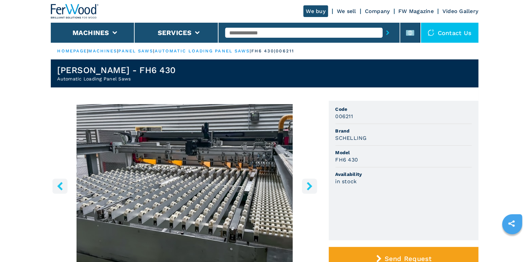
click at [308, 189] on icon "right-button" at bounding box center [309, 186] width 5 height 8
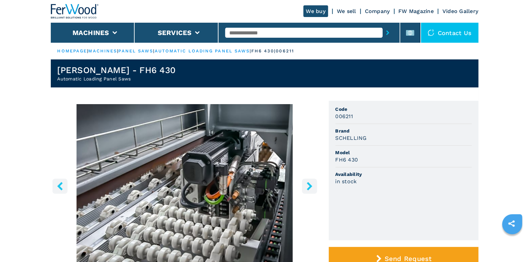
click at [306, 188] on icon "right-button" at bounding box center [309, 186] width 8 height 8
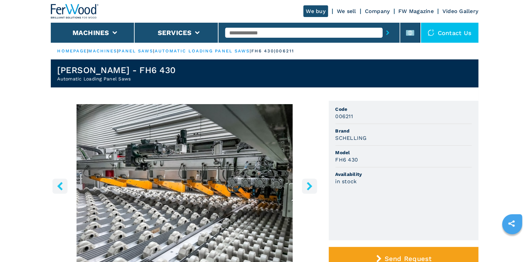
click at [307, 188] on icon "right-button" at bounding box center [309, 186] width 8 height 8
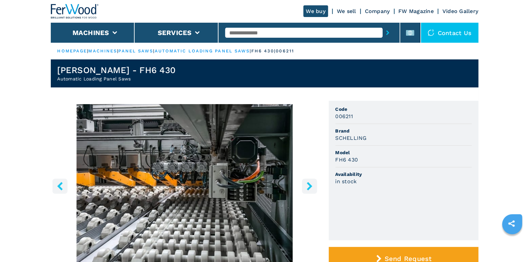
click at [307, 188] on icon "right-button" at bounding box center [309, 186] width 8 height 8
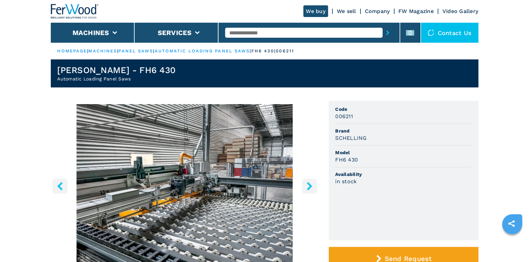
click at [307, 188] on icon "right-button" at bounding box center [309, 186] width 8 height 8
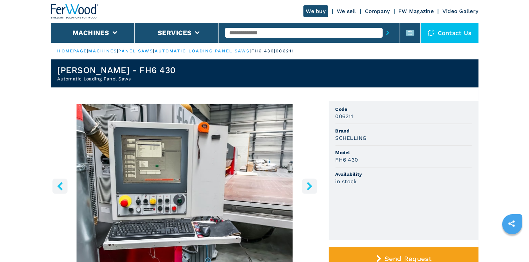
click at [307, 188] on icon "right-button" at bounding box center [309, 186] width 8 height 8
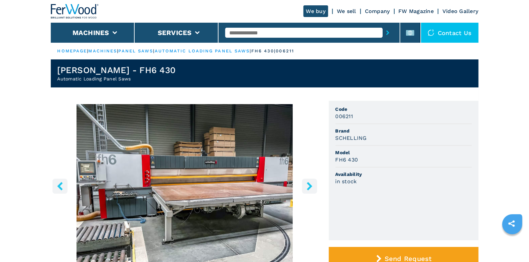
click at [307, 188] on icon "right-button" at bounding box center [309, 186] width 8 height 8
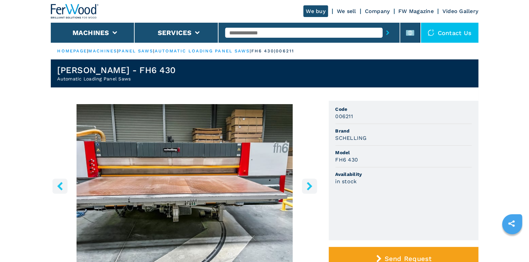
click at [307, 188] on icon "right-button" at bounding box center [309, 186] width 8 height 8
click at [309, 188] on icon "right-button" at bounding box center [309, 186] width 5 height 8
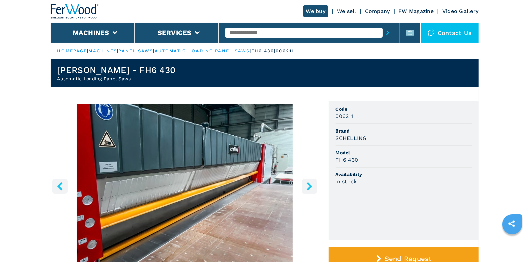
click at [244, 33] on input "text" at bounding box center [303, 33] width 157 height 10
type input "*******"
click at [382, 25] on button "submit-button" at bounding box center [387, 32] width 10 height 15
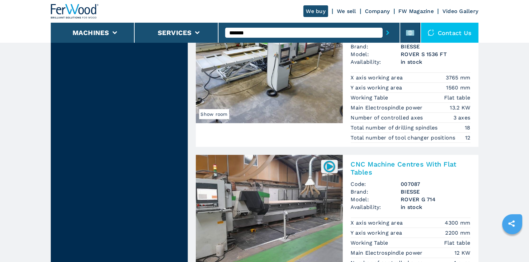
scroll to position [1562, 0]
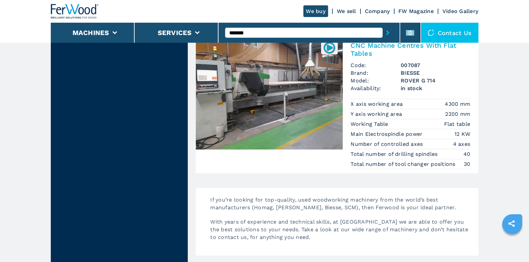
click at [260, 36] on input "*******" at bounding box center [303, 33] width 157 height 10
type input "*"
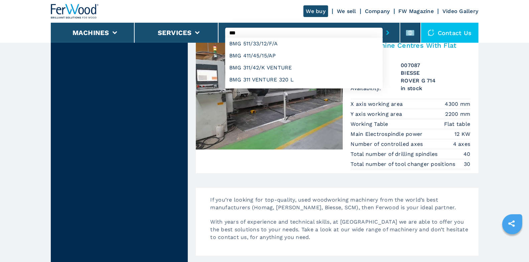
click at [382, 25] on button "submit-button" at bounding box center [387, 32] width 10 height 15
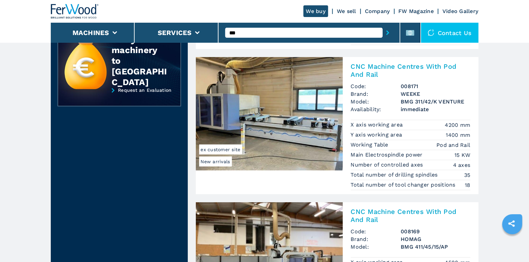
scroll to position [219, 0]
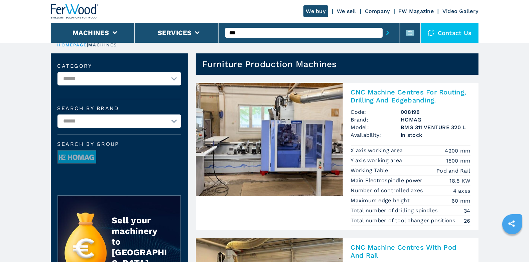
scroll to position [0, 0]
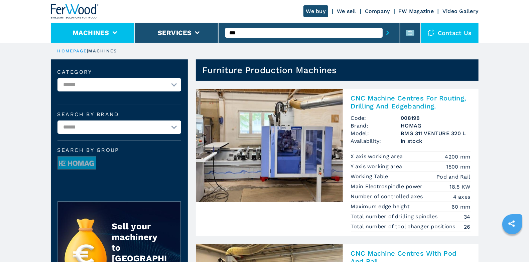
click at [105, 30] on button "Machines" at bounding box center [90, 33] width 37 height 8
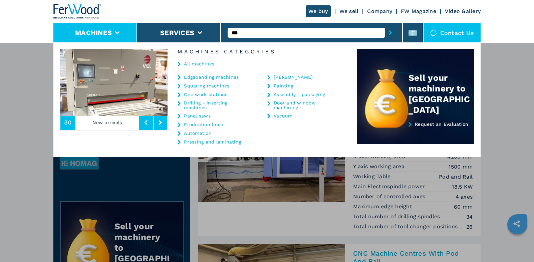
click at [207, 63] on link "All machines" at bounding box center [199, 63] width 30 height 5
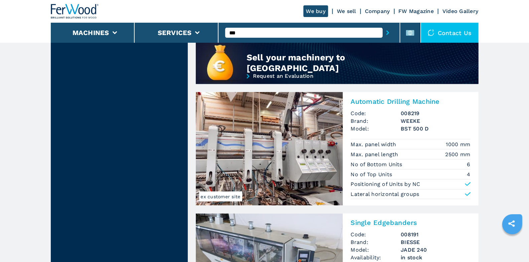
scroll to position [591, 0]
click at [400, 97] on h2 "Automatic Drilling Machine" at bounding box center [411, 101] width 120 height 8
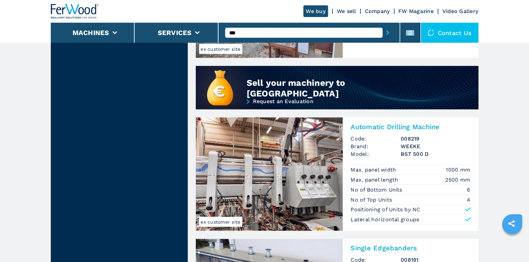
scroll to position [579, 0]
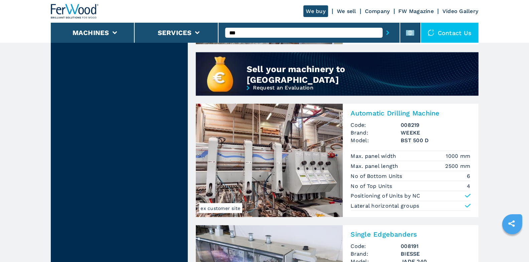
click at [263, 36] on input "***" at bounding box center [303, 33] width 157 height 10
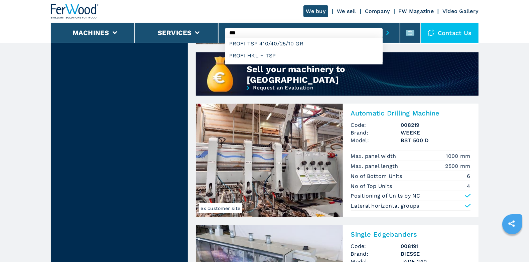
type input "***"
click at [382, 25] on button "submit-button" at bounding box center [387, 32] width 10 height 15
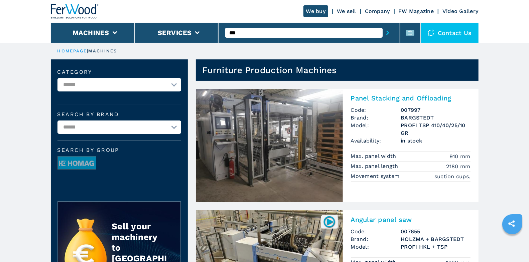
click at [413, 101] on h2 "Panel Stacking and Offloading" at bounding box center [411, 98] width 120 height 8
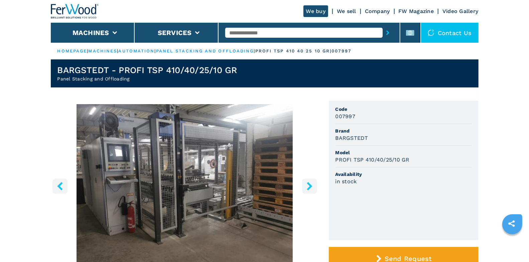
click at [307, 183] on icon "right-button" at bounding box center [309, 186] width 5 height 8
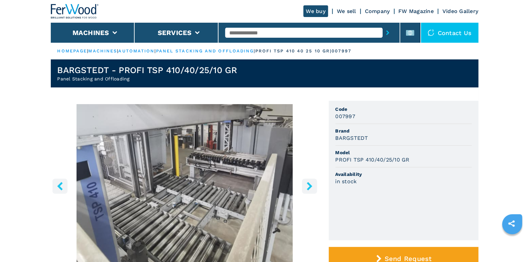
click at [307, 183] on icon "right-button" at bounding box center [309, 186] width 5 height 8
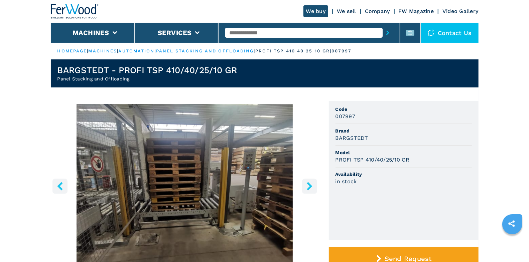
click at [307, 183] on icon "right-button" at bounding box center [309, 186] width 5 height 8
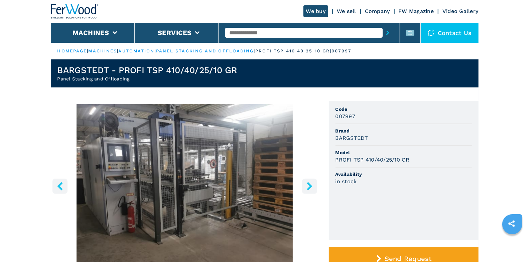
click at [307, 183] on icon "right-button" at bounding box center [309, 186] width 5 height 8
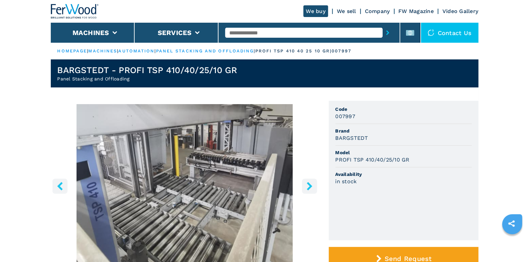
click at [307, 183] on icon "right-button" at bounding box center [309, 186] width 5 height 8
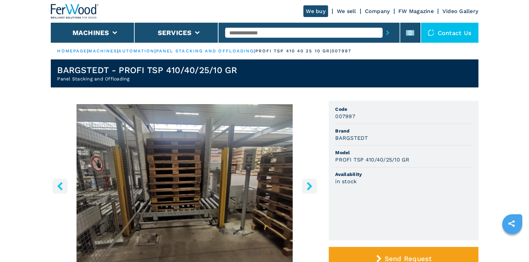
click at [308, 185] on icon "right-button" at bounding box center [309, 186] width 8 height 8
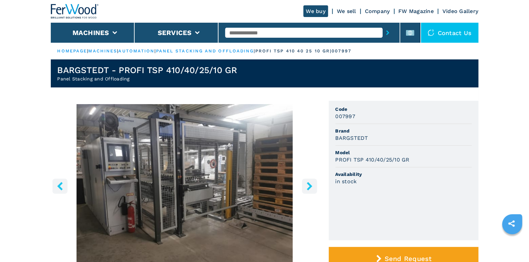
click at [308, 185] on icon "right-button" at bounding box center [309, 186] width 8 height 8
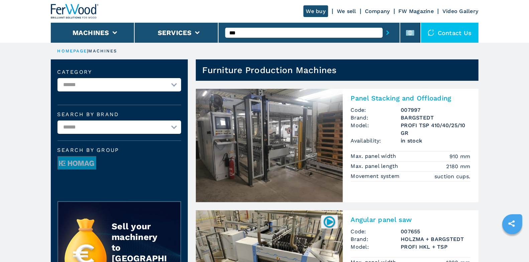
click at [243, 33] on input "***" at bounding box center [303, 33] width 157 height 10
type input "*"
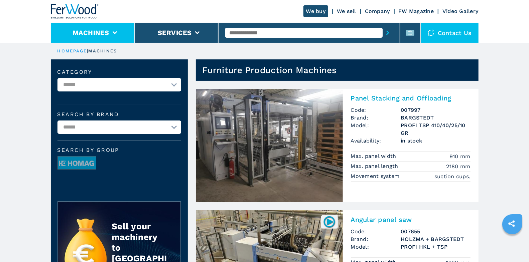
click at [120, 29] on li "Machines" at bounding box center [93, 33] width 84 height 20
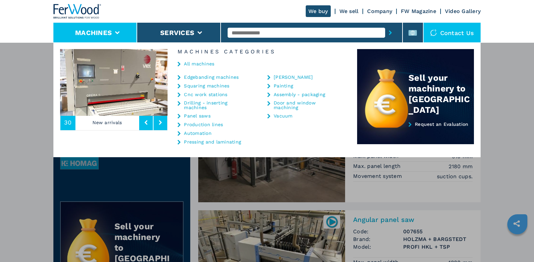
click at [207, 133] on link "Automation" at bounding box center [198, 133] width 28 height 5
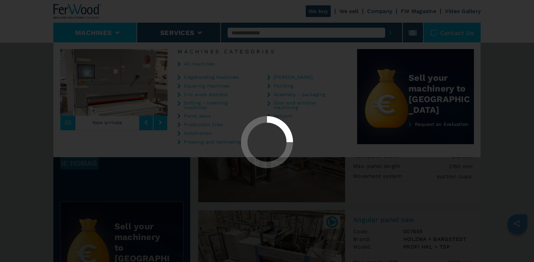
select select "**********"
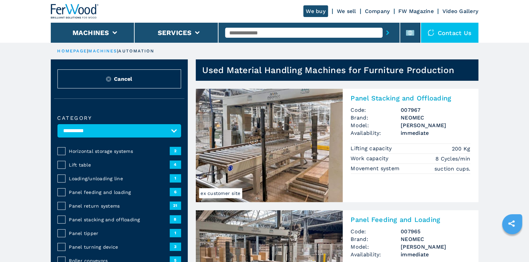
click at [92, 219] on span "Panel stacking and offloading" at bounding box center [119, 219] width 101 height 7
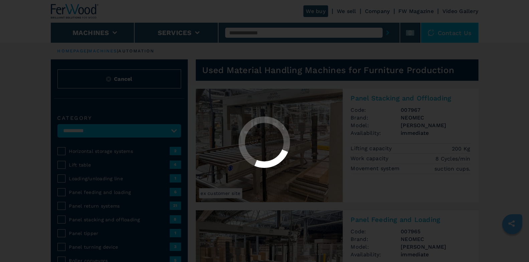
select select "**********"
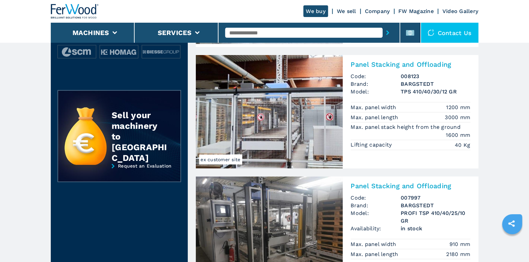
scroll to position [278, 0]
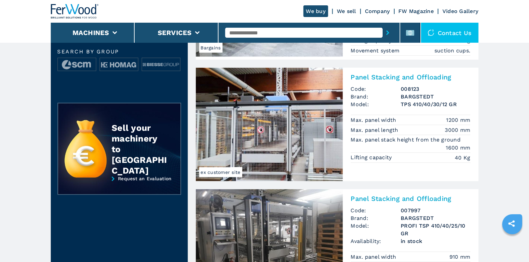
click at [262, 33] on input "text" at bounding box center [303, 33] width 157 height 10
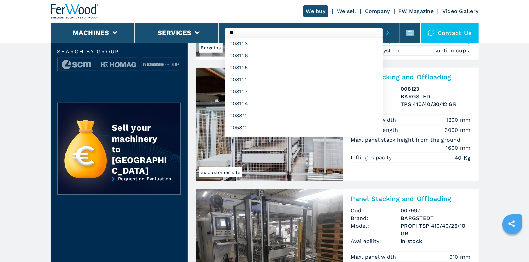
type input "**"
click at [382, 25] on button "submit-button" at bounding box center [387, 32] width 10 height 15
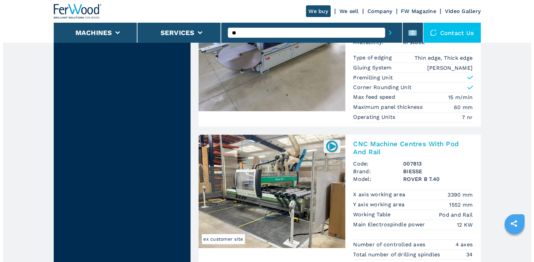
scroll to position [704, 0]
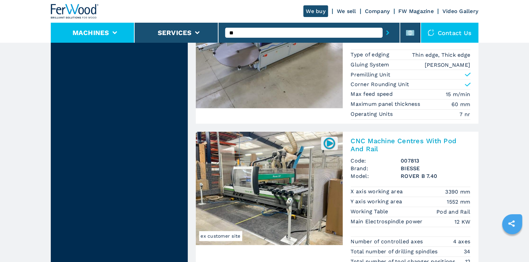
click at [111, 35] on li "Machines" at bounding box center [93, 33] width 84 height 20
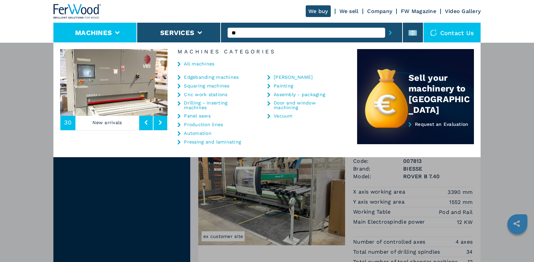
click at [201, 134] on link "Automation" at bounding box center [198, 133] width 28 height 5
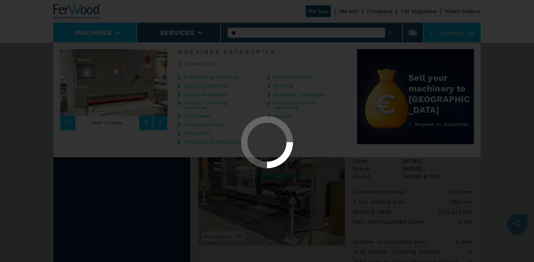
select select "**********"
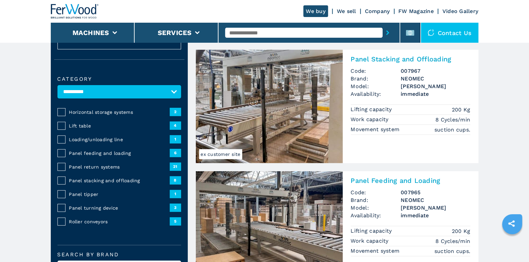
scroll to position [59, 0]
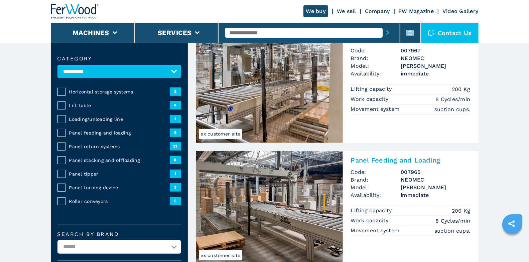
click at [93, 189] on span "Panel turning device" at bounding box center [119, 187] width 101 height 7
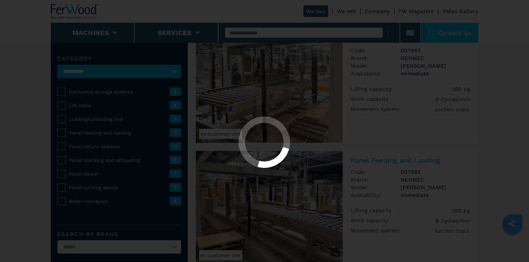
select select "**********"
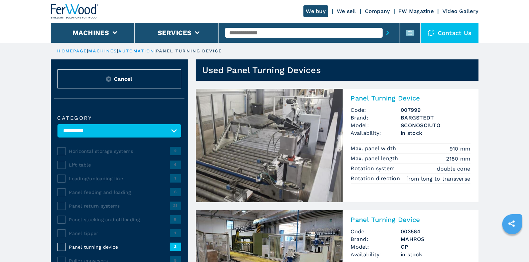
click at [373, 102] on h2 "Panel Turning Device" at bounding box center [411, 98] width 120 height 8
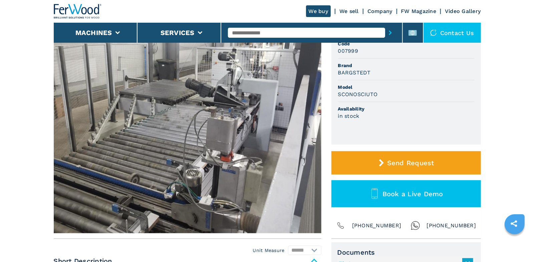
scroll to position [31, 0]
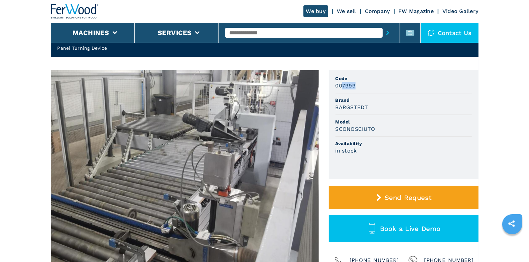
drag, startPoint x: 342, startPoint y: 84, endPoint x: 371, endPoint y: 88, distance: 29.6
click at [371, 88] on div "007999" at bounding box center [403, 86] width 136 height 8
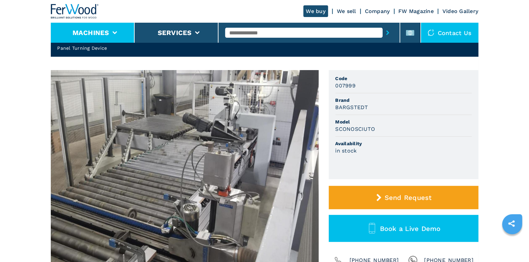
click at [112, 37] on li "Machines" at bounding box center [93, 33] width 84 height 20
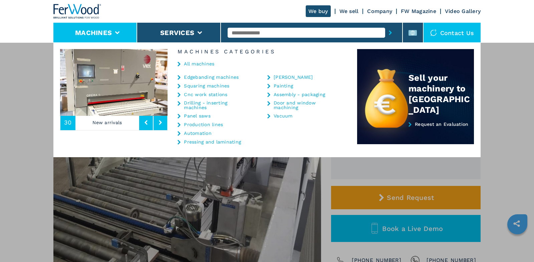
click at [198, 61] on link "All machines" at bounding box center [199, 63] width 30 height 5
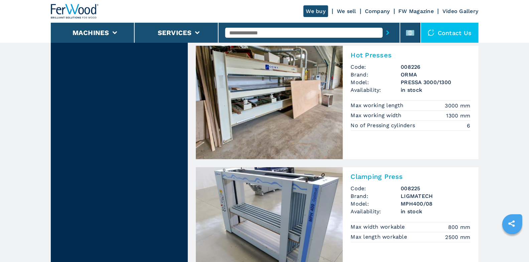
scroll to position [1576, 0]
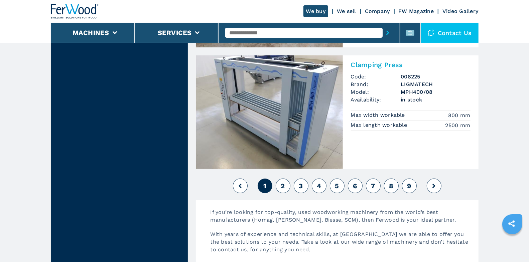
click at [287, 180] on button "2" at bounding box center [283, 186] width 15 height 15
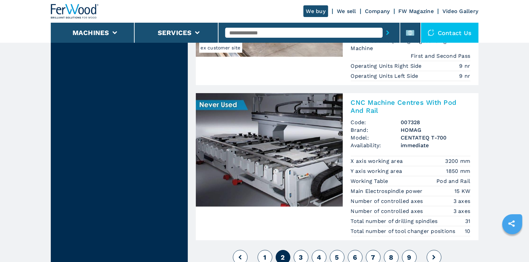
scroll to position [1604, 0]
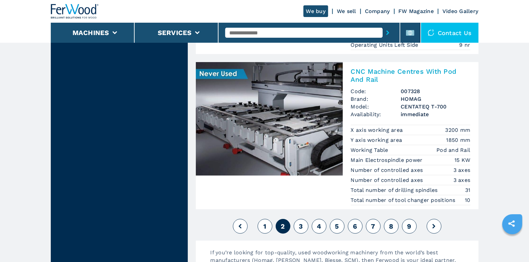
click at [299, 219] on button "3" at bounding box center [301, 226] width 15 height 15
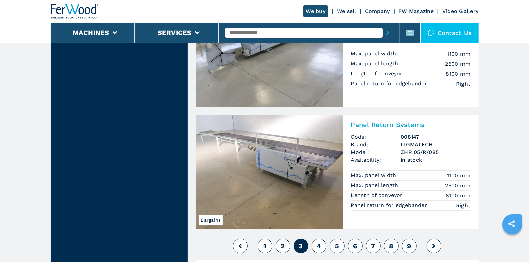
scroll to position [1587, 0]
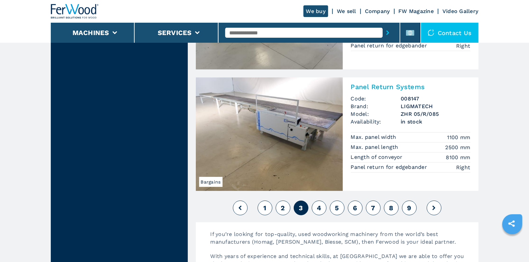
click at [317, 204] on span "4" at bounding box center [319, 208] width 4 height 8
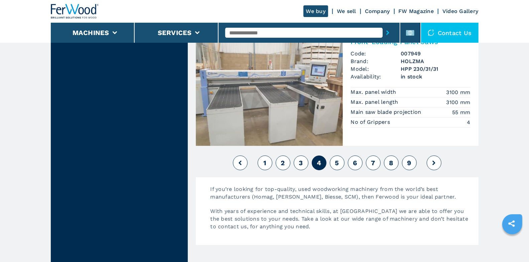
scroll to position [1566, 0]
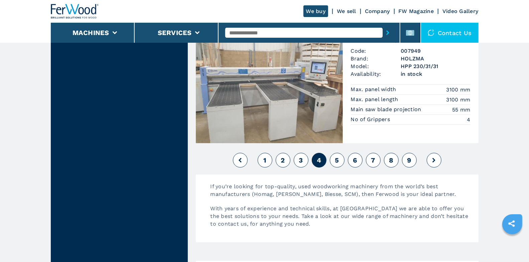
click at [339, 154] on button "5" at bounding box center [337, 160] width 15 height 15
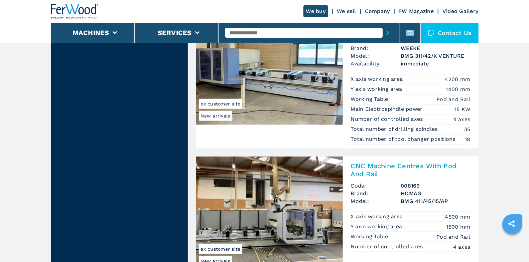
scroll to position [333, 0]
